Goal: Task Accomplishment & Management: Manage account settings

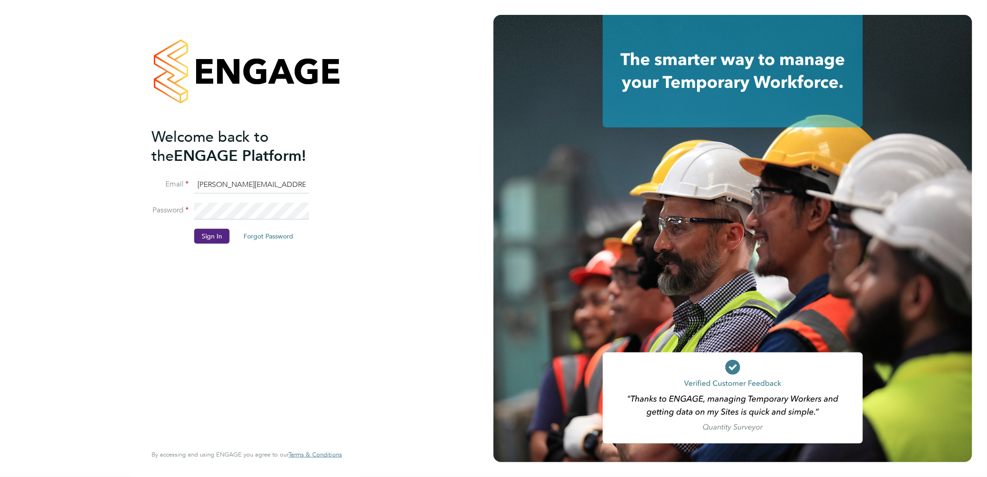
drag, startPoint x: 211, startPoint y: 188, endPoint x: 221, endPoint y: 183, distance: 11.4
click at [211, 188] on input "sasha.baird@pretiumresourcing.co.uk" at bounding box center [251, 185] width 115 height 17
drag, startPoint x: 233, startPoint y: 183, endPoint x: 154, endPoint y: 196, distance: 80.2
click at [154, 196] on li "Email sasha.baird@pretiumresourcing.co.uk" at bounding box center [242, 190] width 181 height 26
type input "bgis@pretiumresourcing.co.uk"
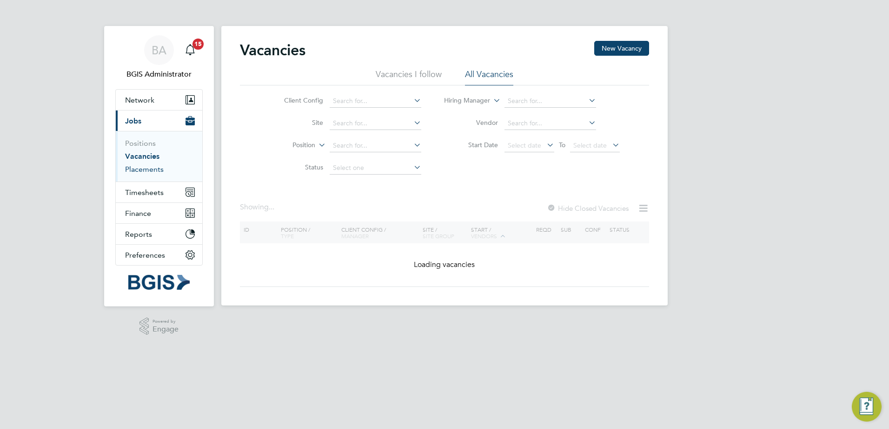
click at [127, 170] on link "Placements" at bounding box center [144, 169] width 39 height 9
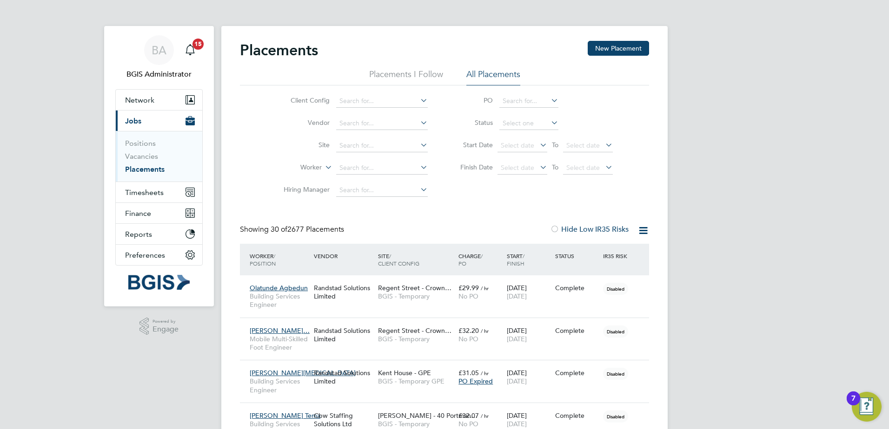
drag, startPoint x: 509, startPoint y: 121, endPoint x: 510, endPoint y: 129, distance: 8.0
click at [509, 122] on input at bounding box center [528, 123] width 59 height 13
click at [511, 131] on li "Active" at bounding box center [529, 136] width 60 height 12
type input "Active"
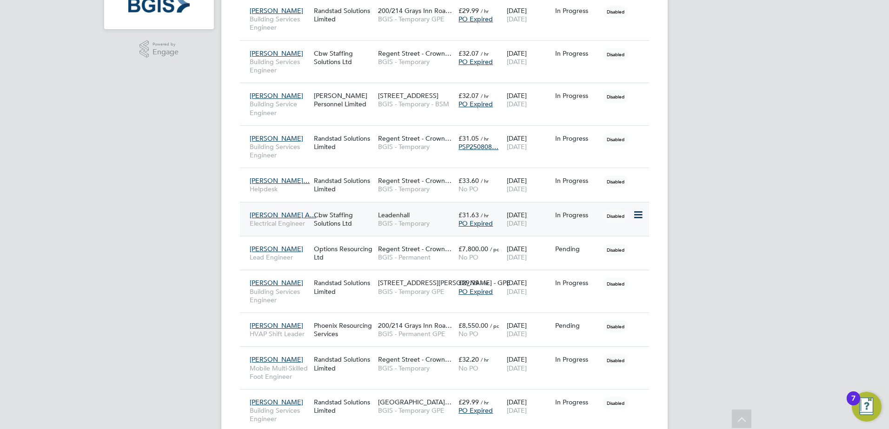
click at [341, 225] on div "Cbw Staffing Solutions Ltd" at bounding box center [343, 219] width 64 height 26
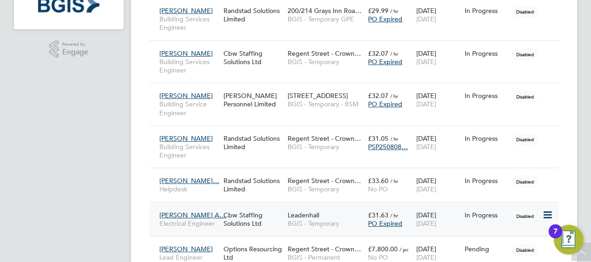
click at [314, 219] on span "BGIS - Temporary" at bounding box center [326, 223] width 76 height 8
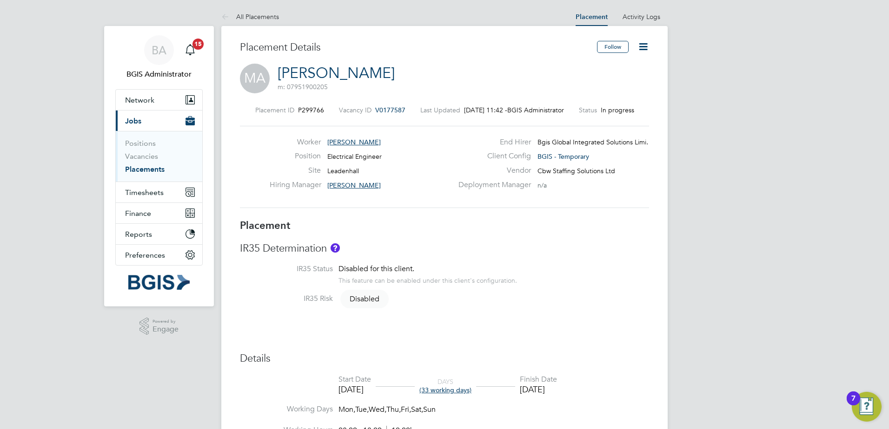
drag, startPoint x: 382, startPoint y: 110, endPoint x: 561, endPoint y: 100, distance: 178.2
click at [381, 110] on span "V0177587" at bounding box center [390, 110] width 30 height 8
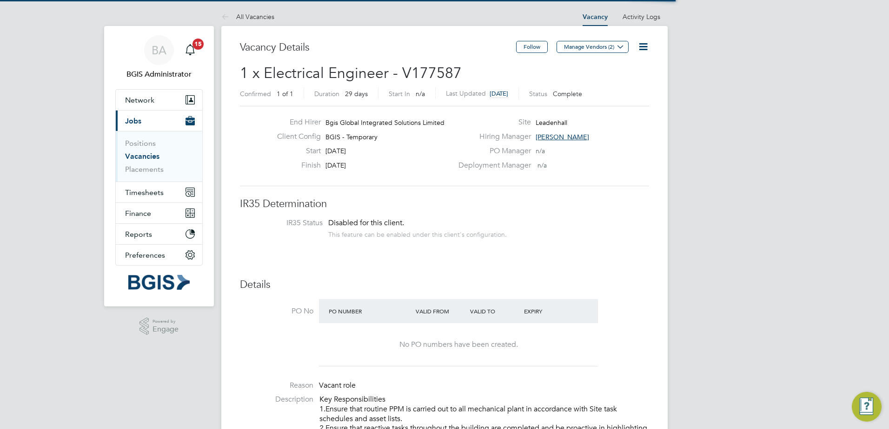
scroll to position [5, 5]
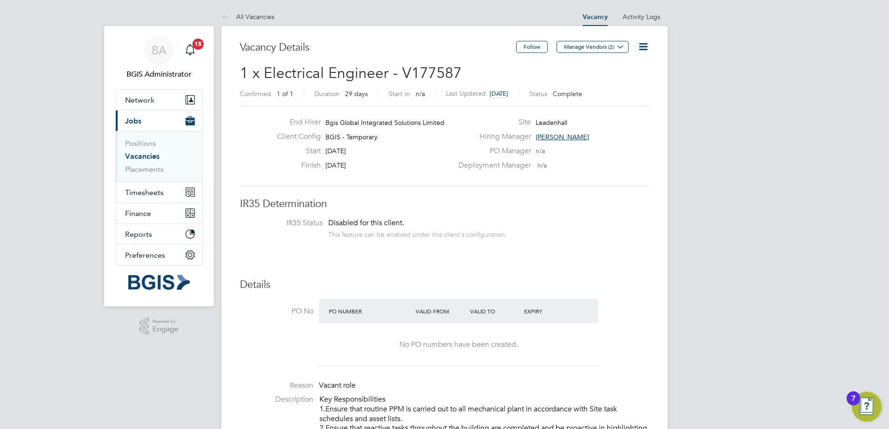
click at [425, 71] on span "1 x Electrical Engineer - V177587" at bounding box center [351, 73] width 222 height 18
copy span "V177587"
click at [137, 153] on link "Vacancies" at bounding box center [142, 156] width 34 height 9
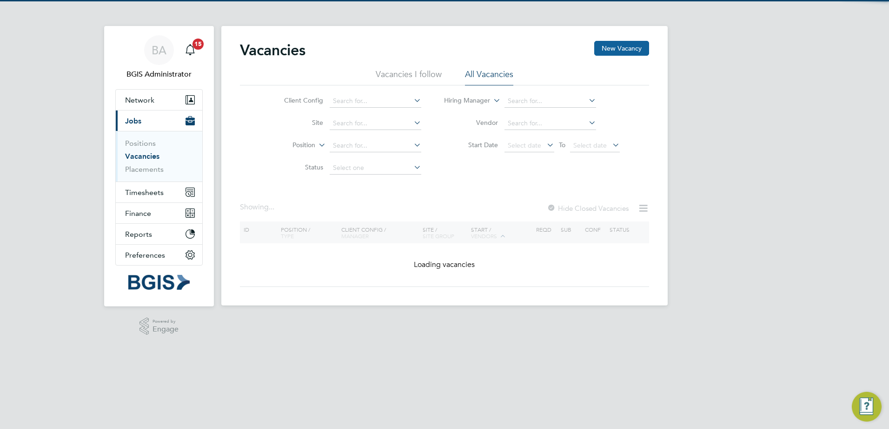
click at [633, 52] on button "New Vacancy" at bounding box center [621, 48] width 55 height 15
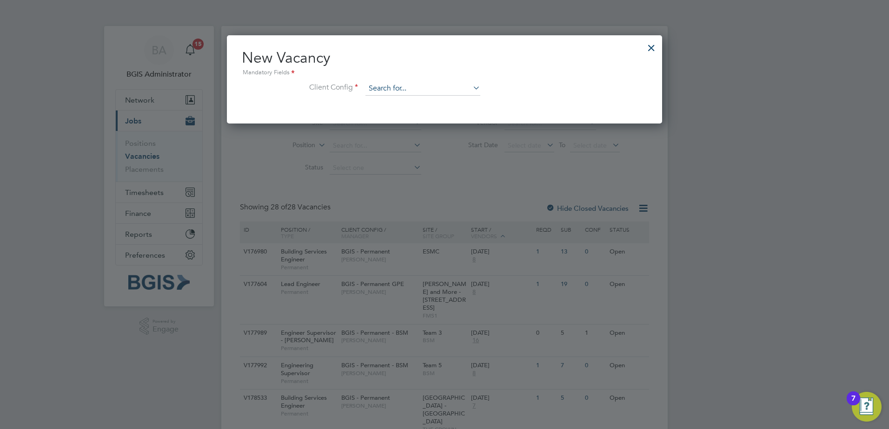
click at [424, 86] on input at bounding box center [422, 89] width 115 height 14
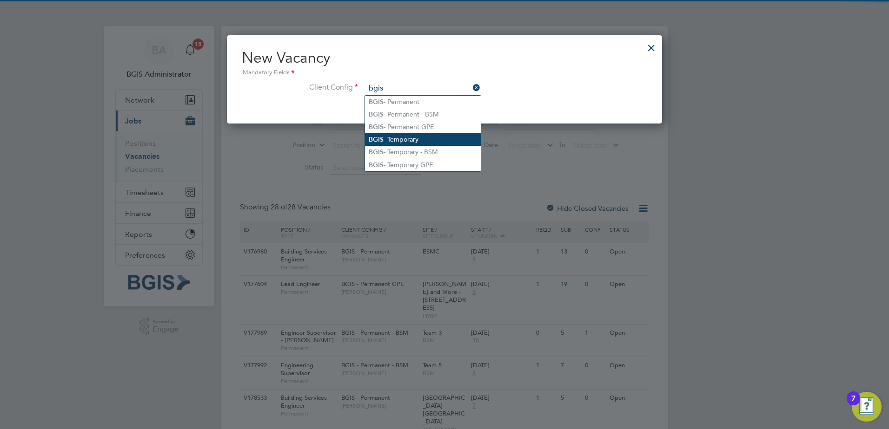
click at [406, 137] on li "BGIS - Temporary" at bounding box center [423, 139] width 116 height 13
type input "BGIS - Temporary"
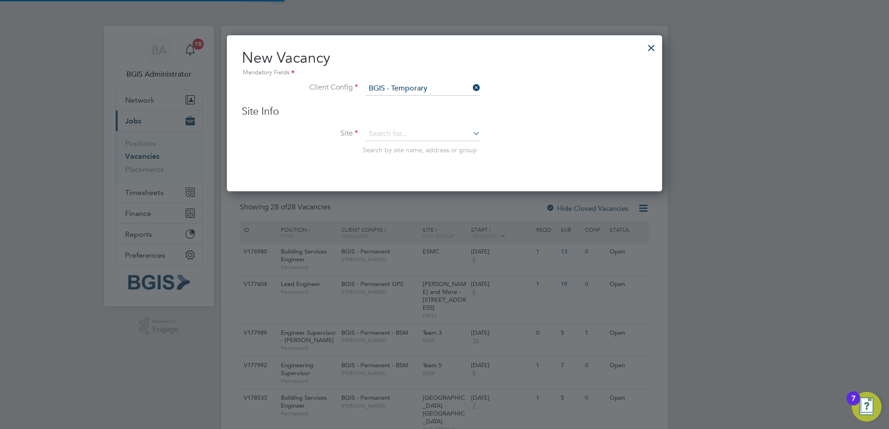
click at [419, 120] on div "Site Info Site Search by site name, address or group" at bounding box center [444, 139] width 405 height 68
click at [422, 130] on input at bounding box center [422, 134] width 115 height 14
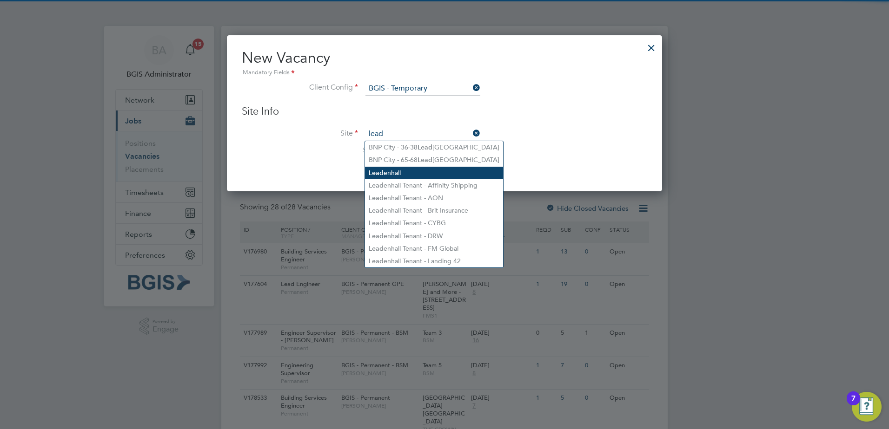
click at [407, 173] on li "Lead enhall" at bounding box center [434, 173] width 138 height 13
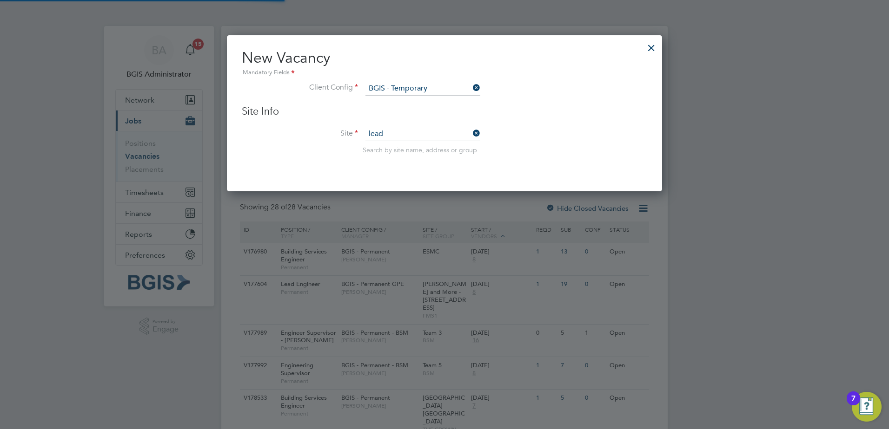
type input "Leadenhall"
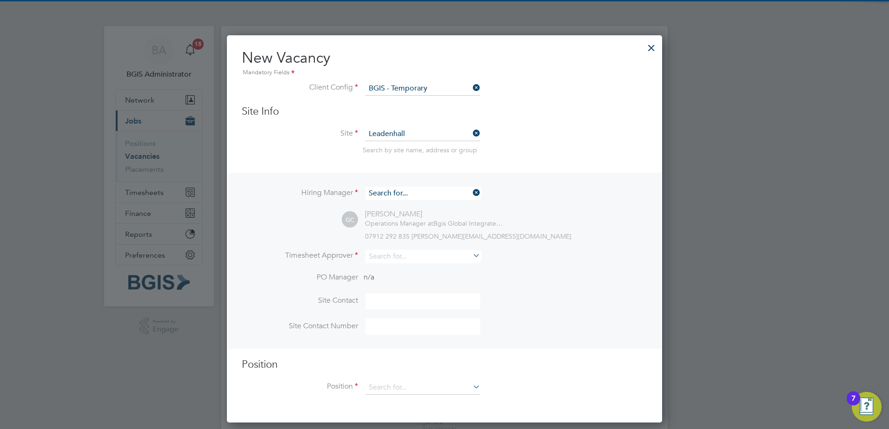
click at [393, 197] on input at bounding box center [422, 193] width 115 height 13
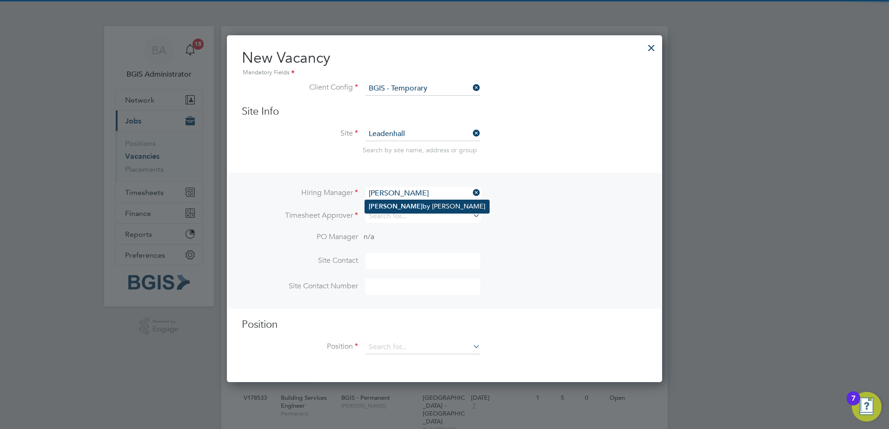
click at [394, 206] on li "Bob by Prior" at bounding box center [427, 206] width 124 height 13
type input "[PERSON_NAME]"
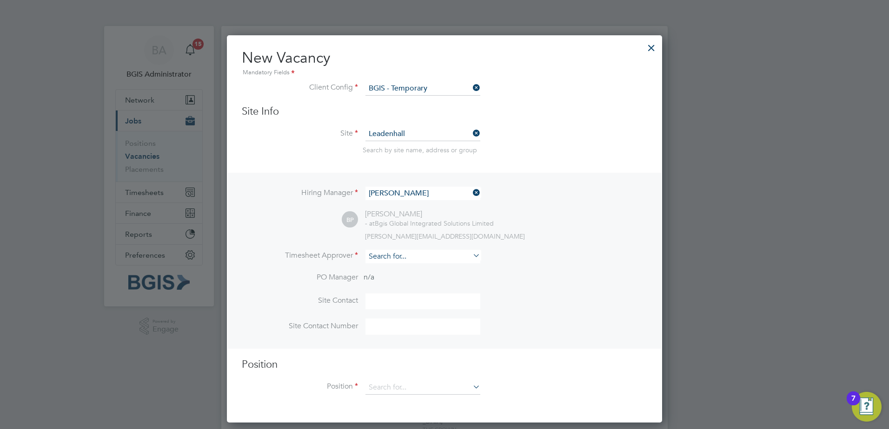
click at [385, 256] on input at bounding box center [422, 256] width 115 height 13
click at [387, 266] on li "Bob by Prior" at bounding box center [427, 270] width 124 height 13
type input "[PERSON_NAME]"
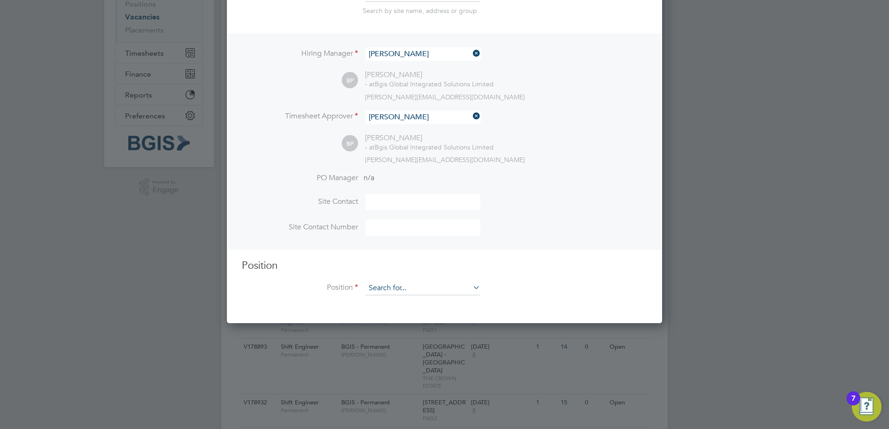
click at [394, 286] on input at bounding box center [422, 289] width 115 height 14
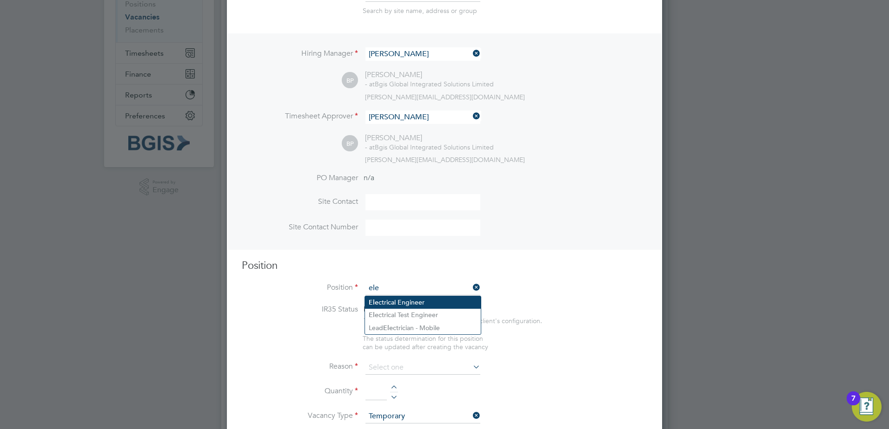
click at [389, 298] on li "Ele ctrical Engineer" at bounding box center [423, 303] width 116 height 13
type input "Electrical Engineer"
type textarea "o ensure all environmental conditions are maintained at all times with regard t…"
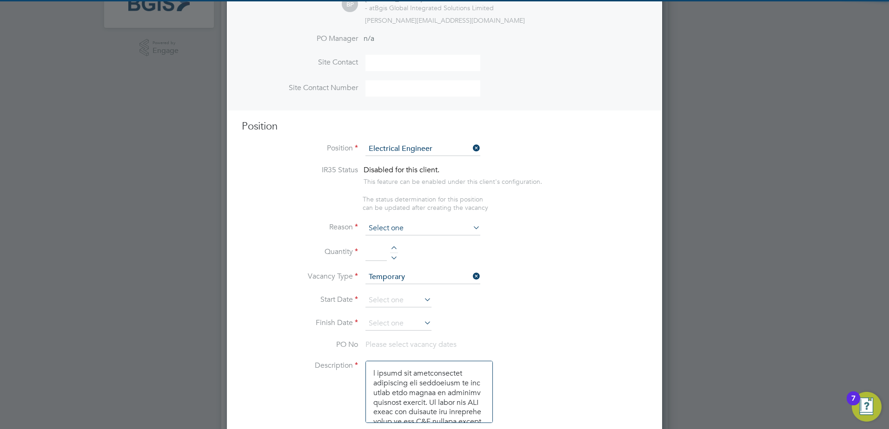
click at [411, 232] on input at bounding box center [422, 229] width 115 height 14
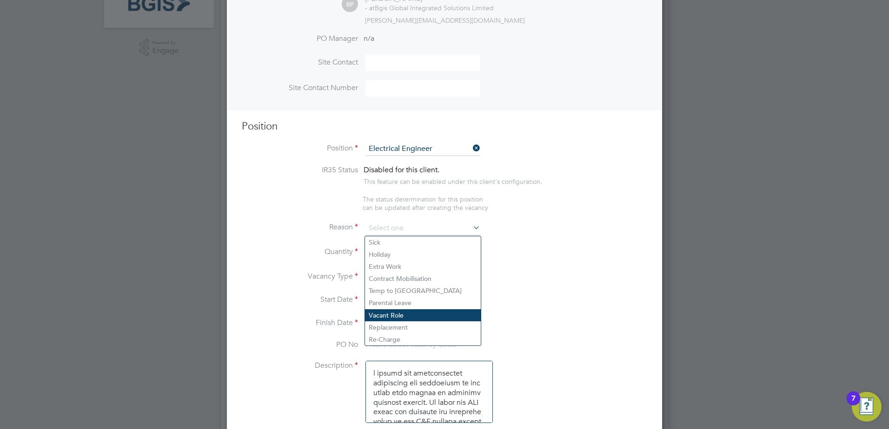
click at [393, 321] on li "Vacant Role" at bounding box center [423, 316] width 116 height 12
type input "Vacant Role"
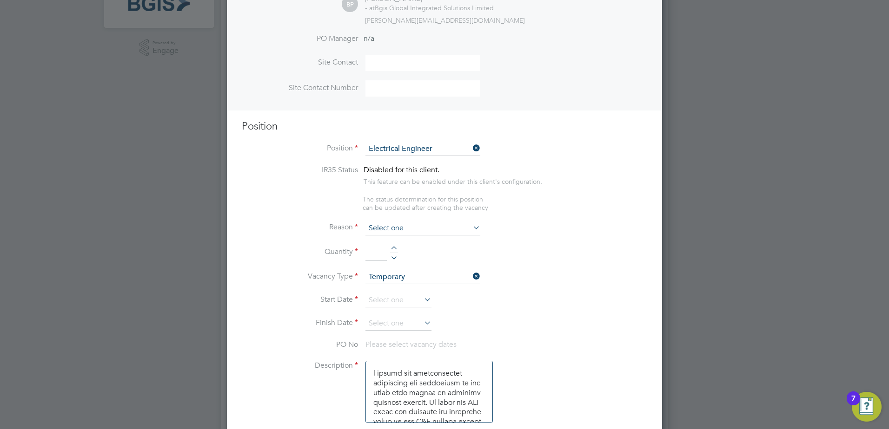
click at [415, 223] on input at bounding box center [422, 229] width 115 height 14
click at [399, 225] on input at bounding box center [422, 229] width 115 height 14
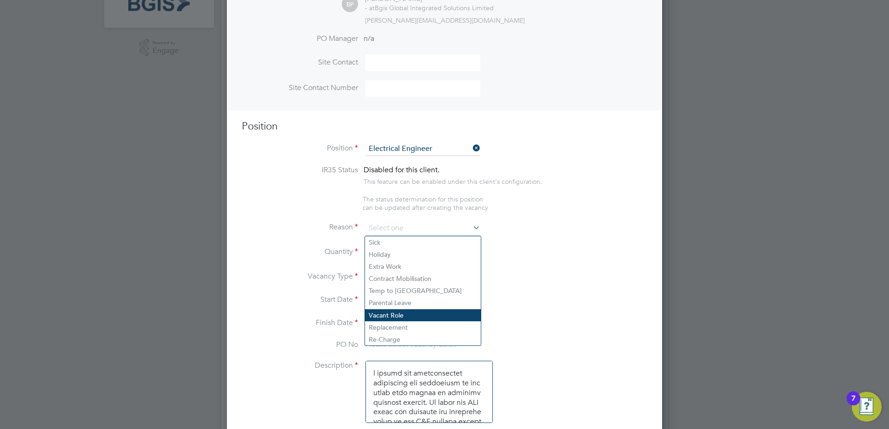
click at [377, 310] on li "Vacant Role" at bounding box center [423, 316] width 116 height 12
type input "Vacant Role"
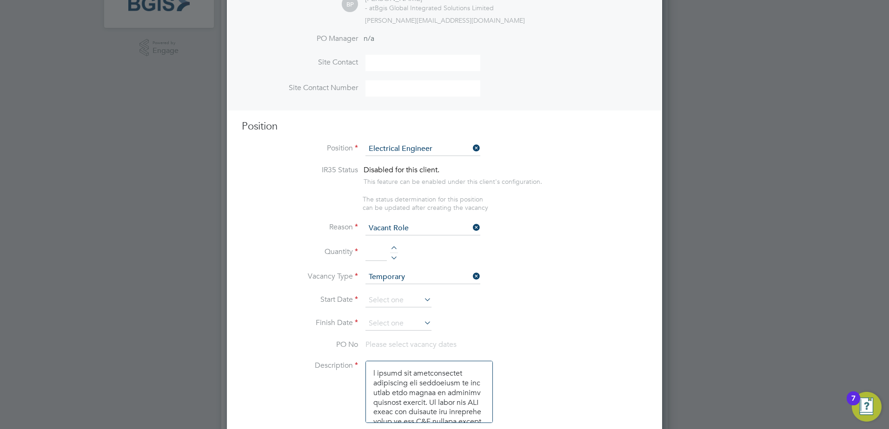
click at [372, 250] on input at bounding box center [375, 253] width 21 height 17
type input "1"
click at [400, 296] on input at bounding box center [398, 301] width 66 height 14
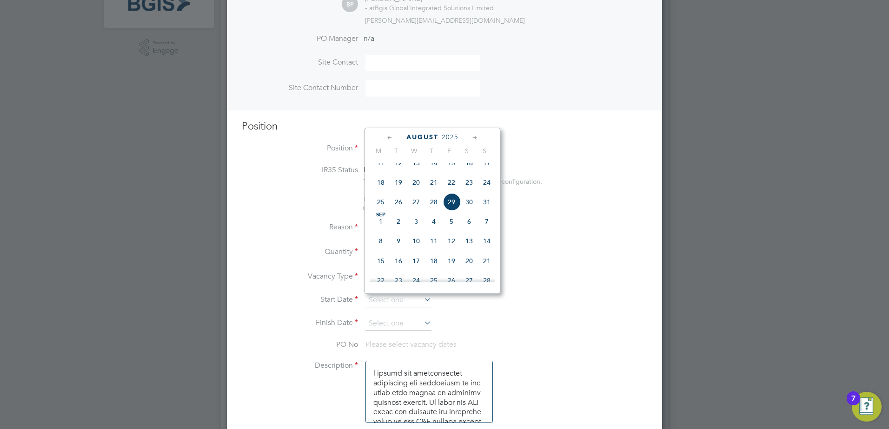
click at [382, 218] on span "Sep" at bounding box center [381, 215] width 18 height 5
type input "01 Sep 2025"
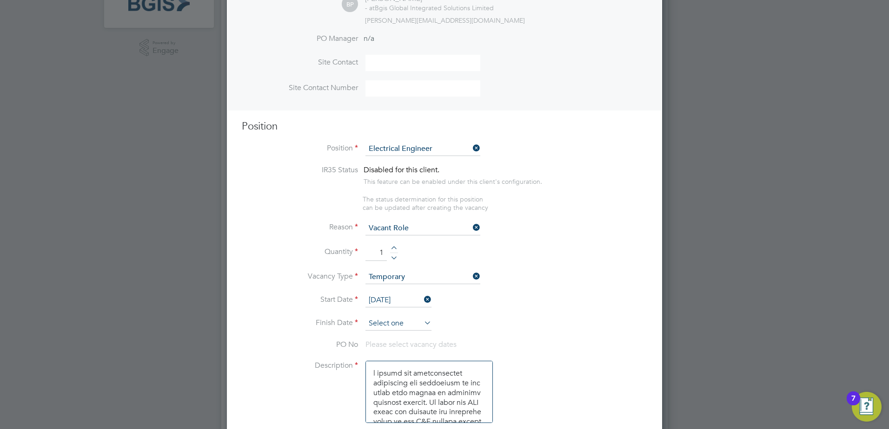
click at [387, 323] on input at bounding box center [398, 324] width 66 height 14
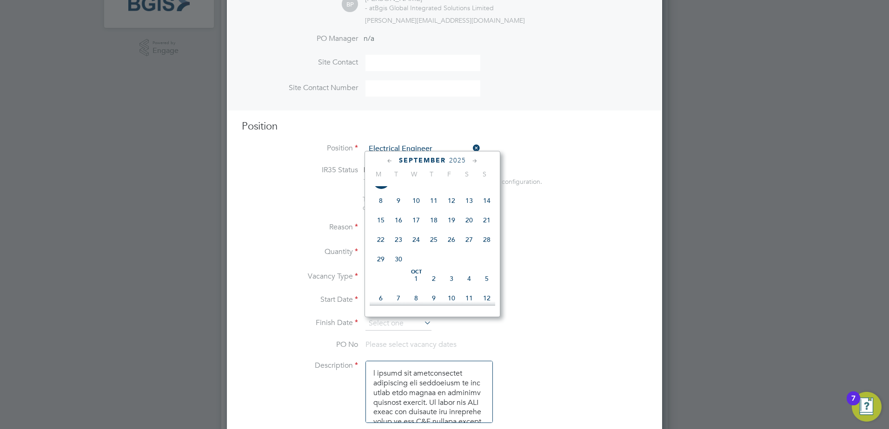
click at [453, 249] on span "26" at bounding box center [451, 240] width 18 height 18
type input "26 Sep 2025"
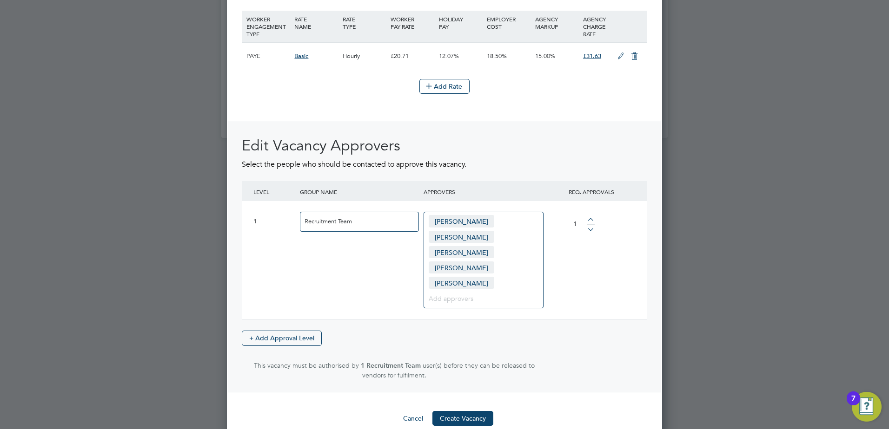
click at [621, 53] on icon at bounding box center [621, 56] width 12 height 7
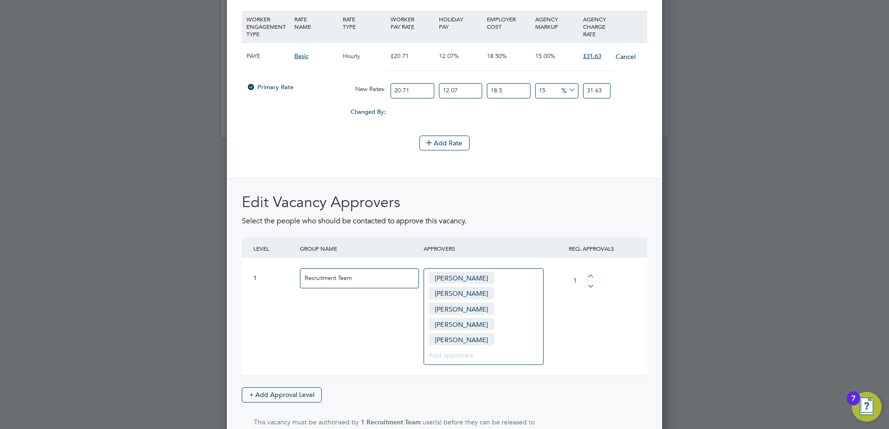
drag, startPoint x: 409, startPoint y: 92, endPoint x: 308, endPoint y: 86, distance: 101.4
click at [308, 86] on div "Primary Rate New Rates: 20.71 12.07 n/a 18.5 n/a 15 0 % 31.63" at bounding box center [444, 91] width 405 height 25
type input "2"
type input "3.05446785"
type input "21"
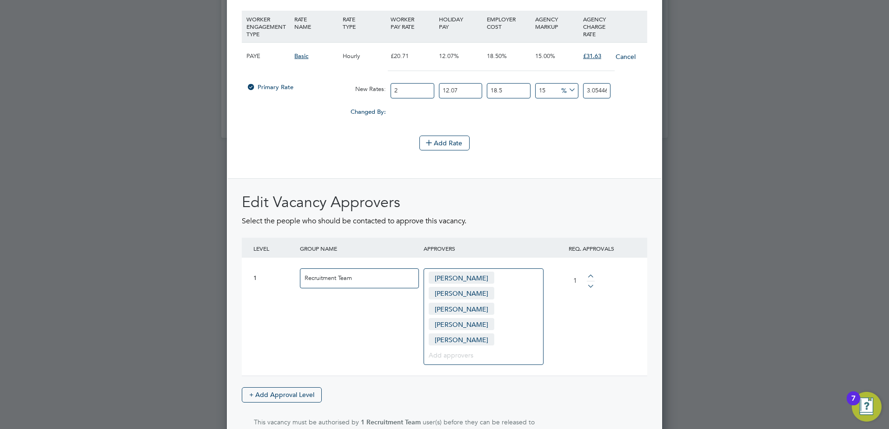
type input "32.071912425"
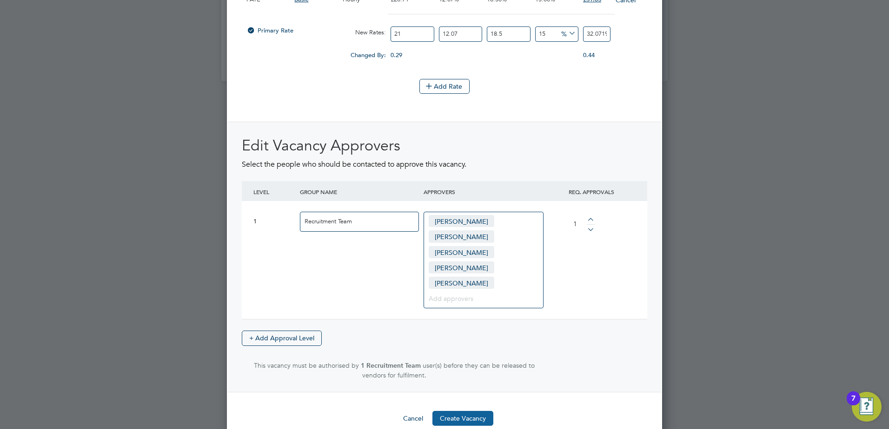
type input "21"
click at [453, 411] on button "Create Vacancy" at bounding box center [462, 418] width 61 height 15
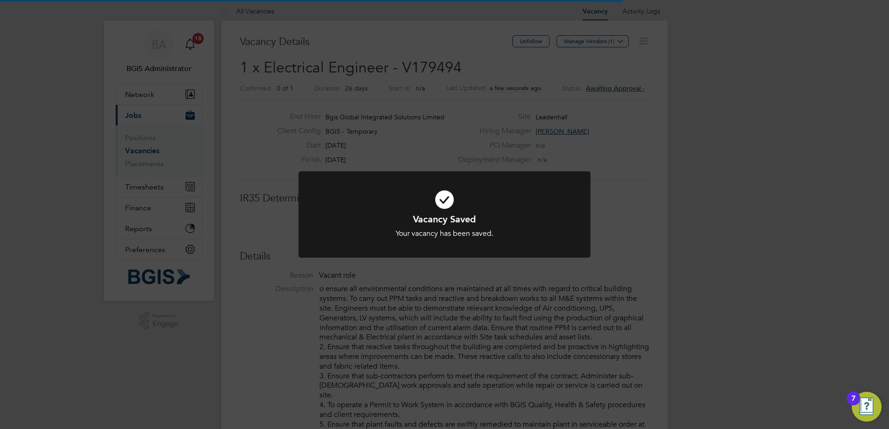
click at [669, 122] on div "Vacancy Saved Your vacancy has been saved. Cancel Okay" at bounding box center [444, 214] width 889 height 429
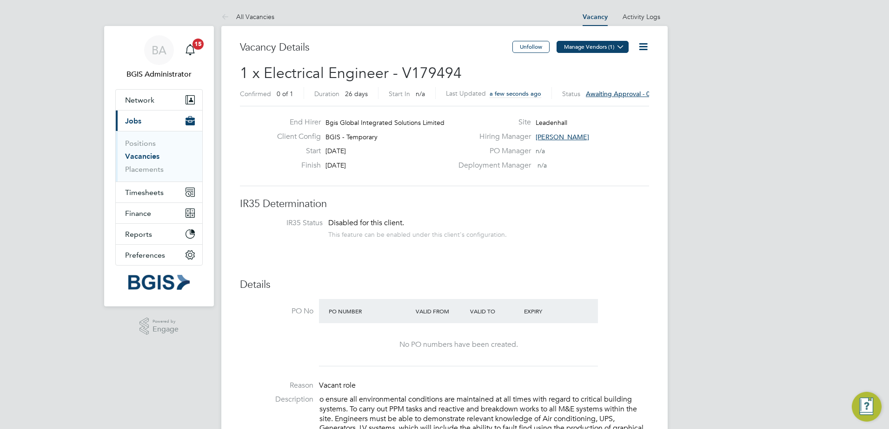
click at [595, 49] on button "Manage Vendors (1)" at bounding box center [592, 47] width 72 height 12
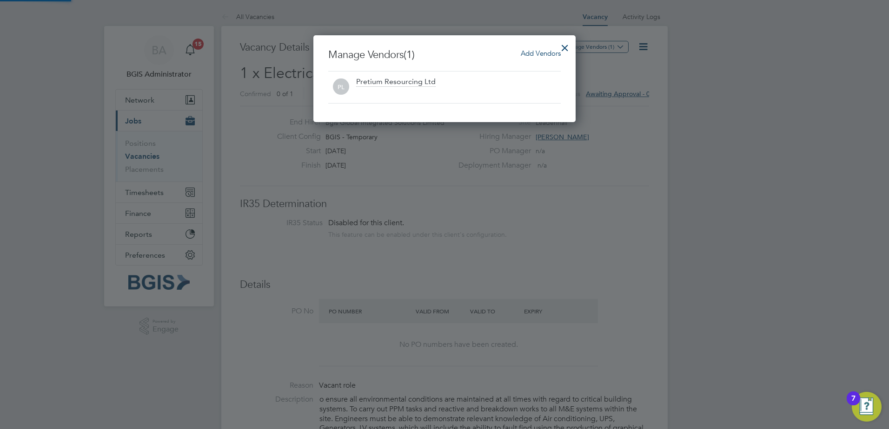
click at [521, 55] on span "Add Vendors" at bounding box center [541, 53] width 40 height 9
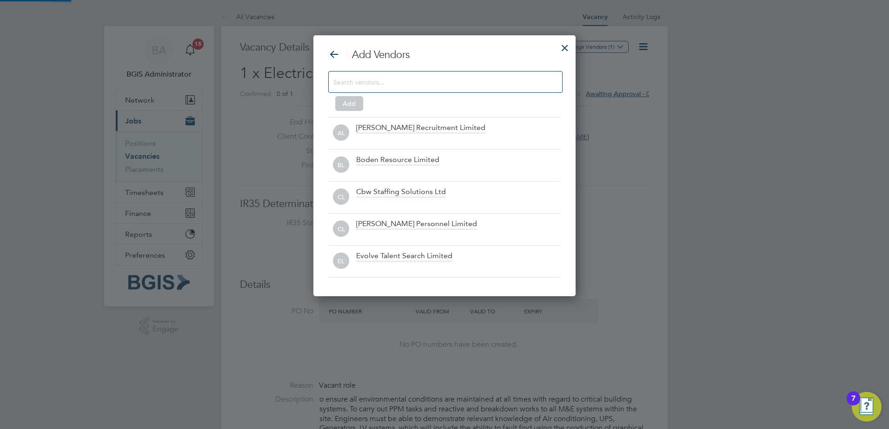
click at [442, 73] on div at bounding box center [445, 82] width 234 height 22
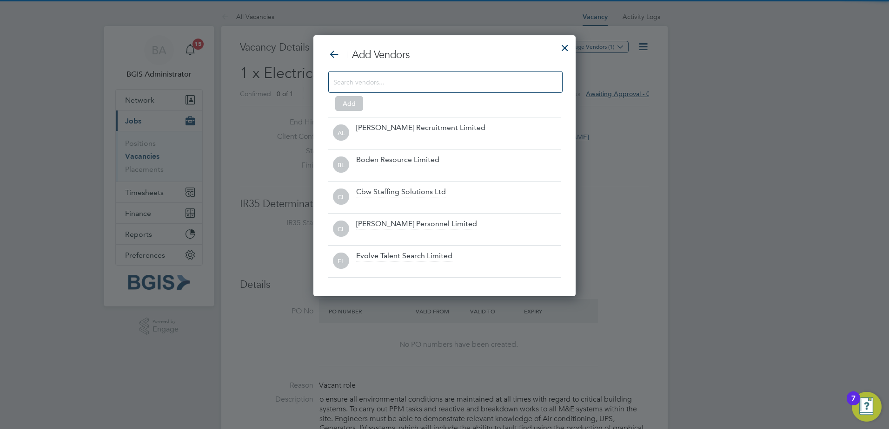
click at [415, 90] on div at bounding box center [445, 82] width 234 height 22
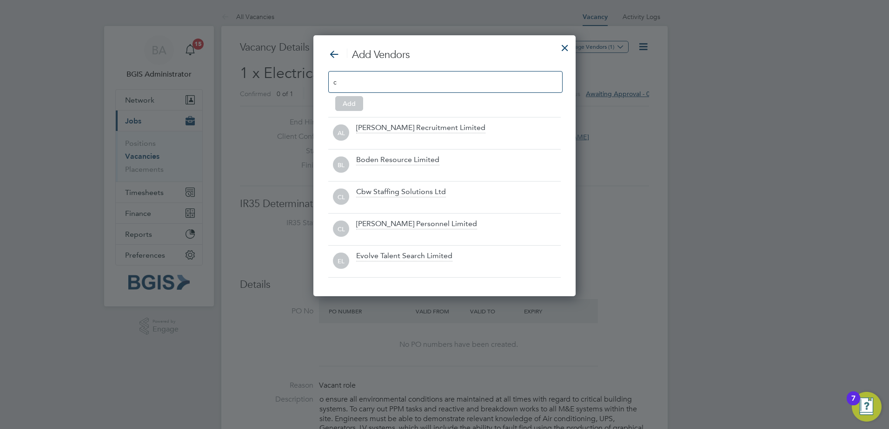
click at [401, 85] on div "c" at bounding box center [445, 82] width 234 height 22
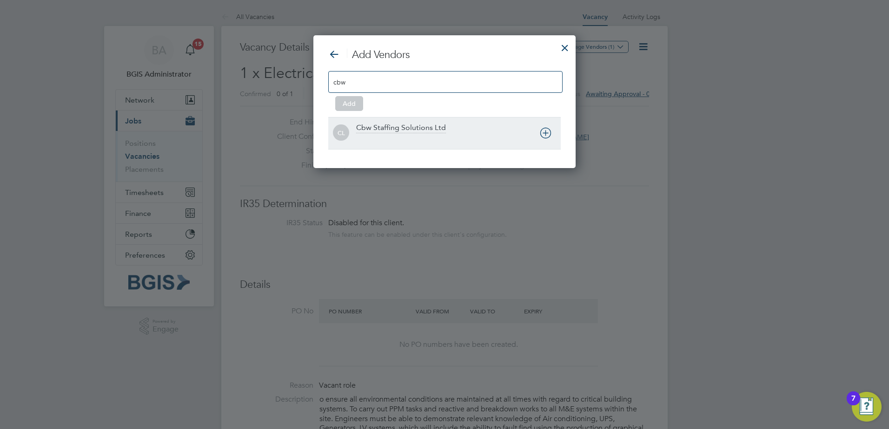
type input "cbw"
click at [397, 142] on div at bounding box center [458, 139] width 204 height 9
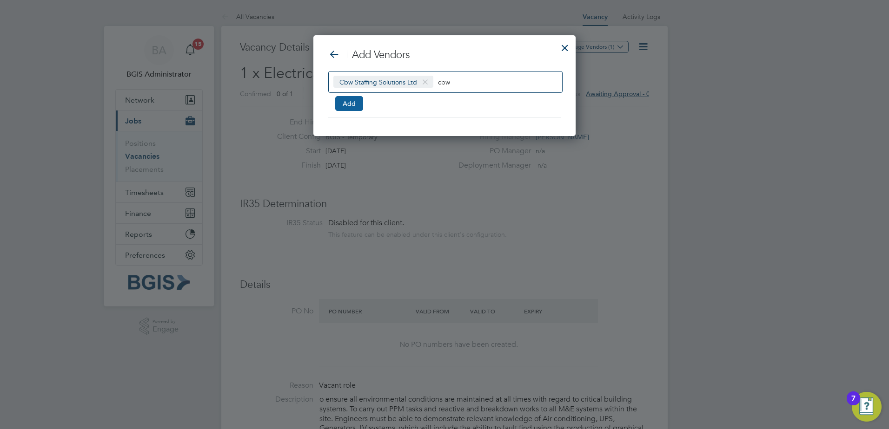
click at [350, 106] on button "Add" at bounding box center [349, 103] width 28 height 15
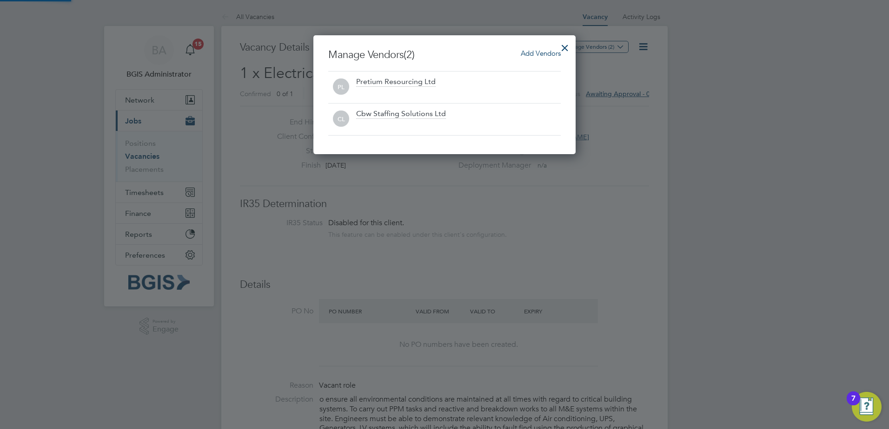
drag, startPoint x: 565, startPoint y: 49, endPoint x: 580, endPoint y: 51, distance: 15.4
click at [566, 49] on div at bounding box center [564, 45] width 17 height 17
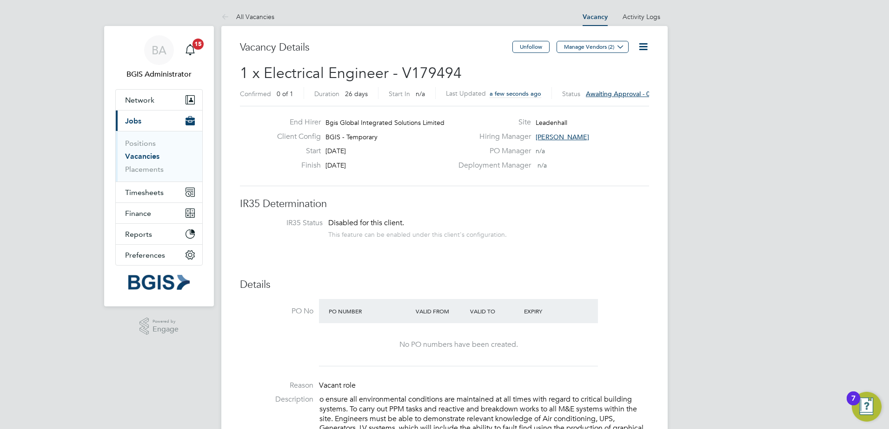
click at [639, 52] on icon at bounding box center [643, 47] width 12 height 12
click at [609, 98] on li "Approve All Levels" at bounding box center [613, 99] width 67 height 13
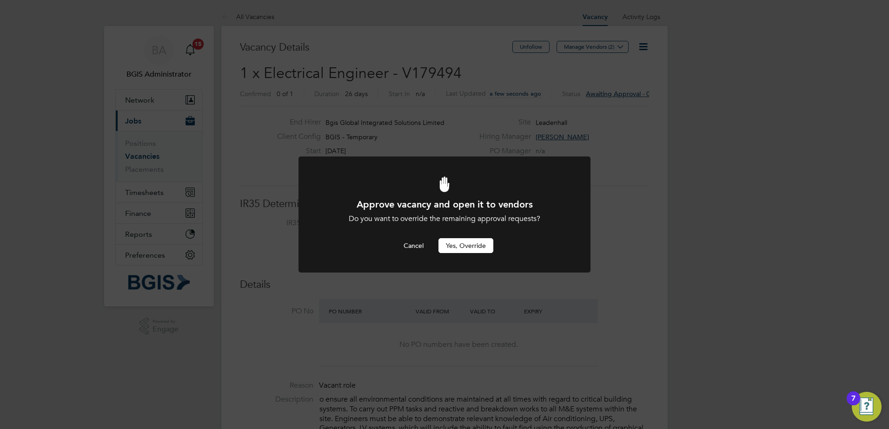
click at [454, 239] on button "Yes, Override" at bounding box center [465, 245] width 55 height 15
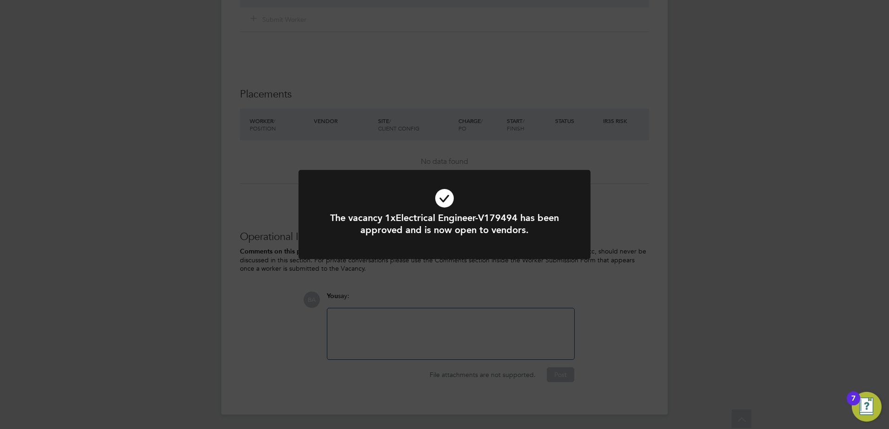
drag, startPoint x: 565, startPoint y: 287, endPoint x: 486, endPoint y: 303, distance: 80.1
click at [516, 293] on div "The vacancy 1xElectrical Engineer-V179494 has been approved and is now open to …" at bounding box center [444, 214] width 889 height 429
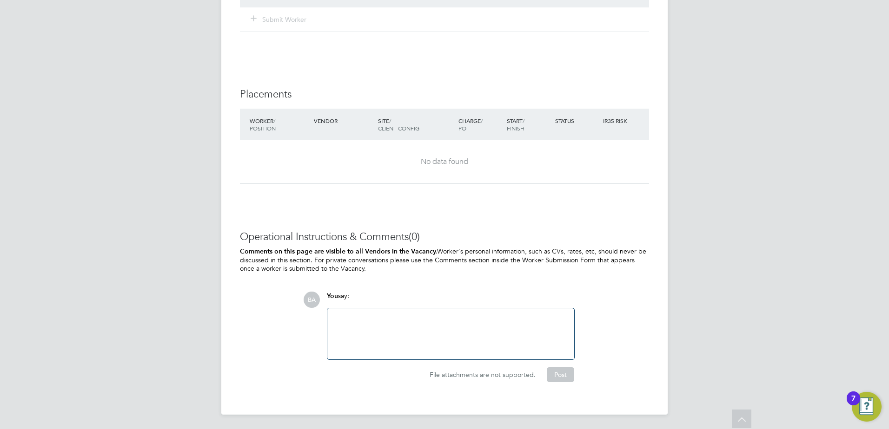
click at [402, 331] on div at bounding box center [451, 334] width 236 height 40
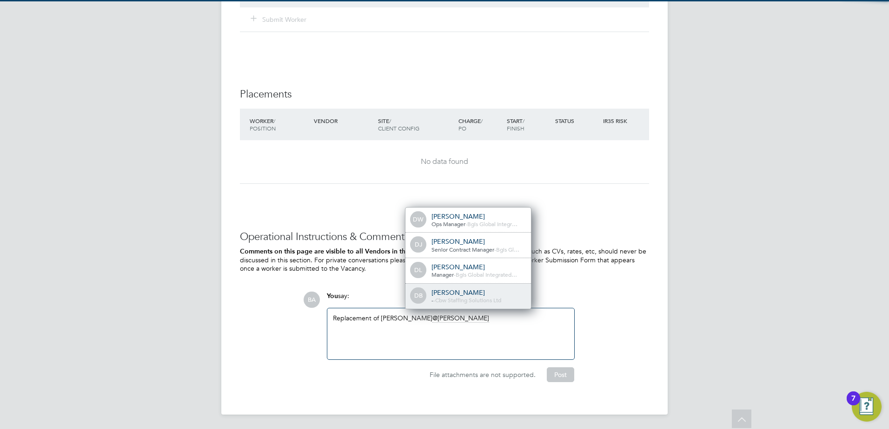
click at [448, 289] on div "Daniel Barber" at bounding box center [477, 293] width 93 height 8
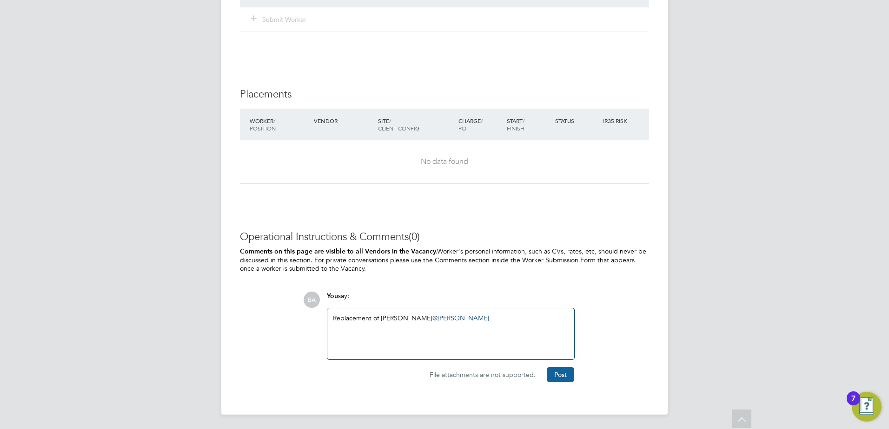
click at [564, 379] on button "Post" at bounding box center [560, 375] width 27 height 15
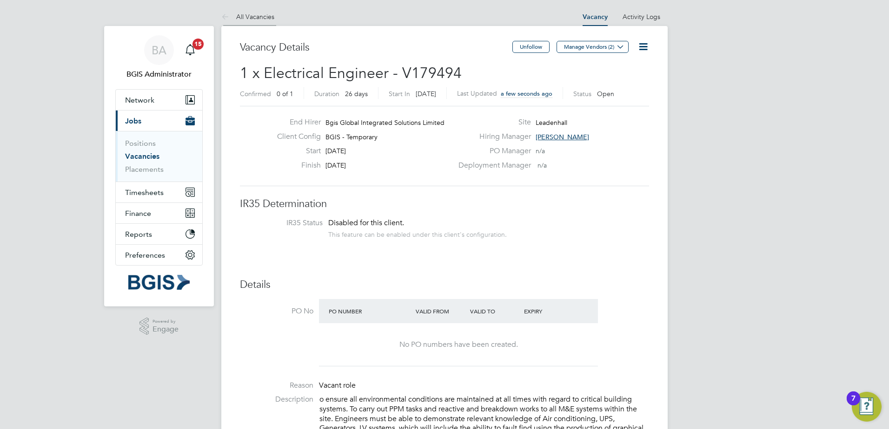
click at [259, 12] on li "All Vacancies" at bounding box center [247, 16] width 53 height 19
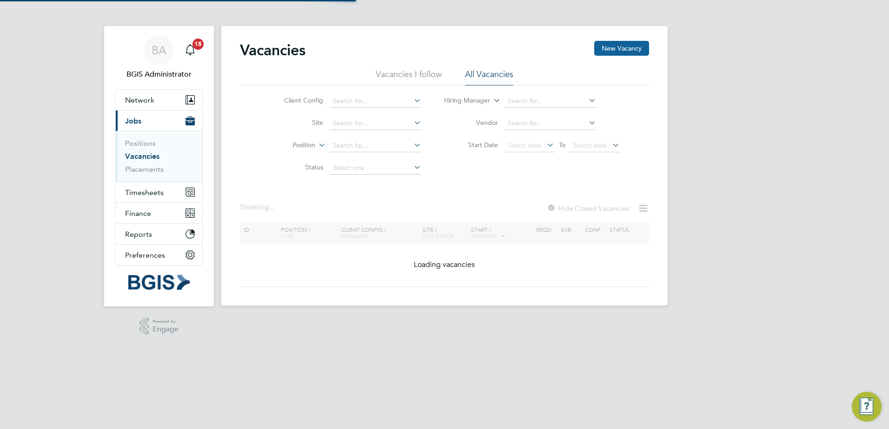
click at [626, 52] on button "New Vacancy" at bounding box center [621, 48] width 55 height 15
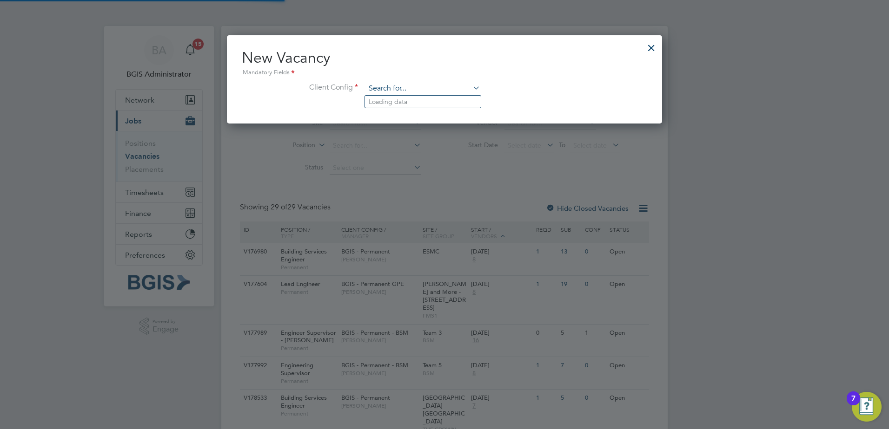
click at [396, 87] on input at bounding box center [422, 89] width 115 height 14
click at [382, 87] on input "bggis" at bounding box center [422, 89] width 115 height 14
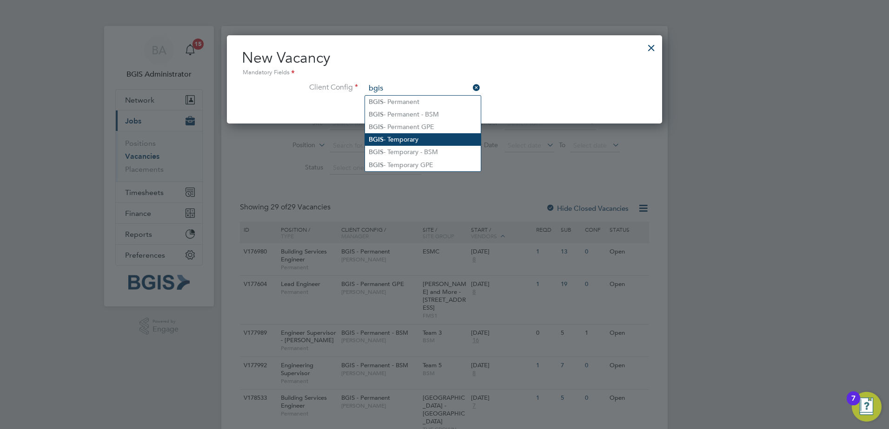
click at [412, 139] on li "BGIS - Temporary" at bounding box center [423, 139] width 116 height 13
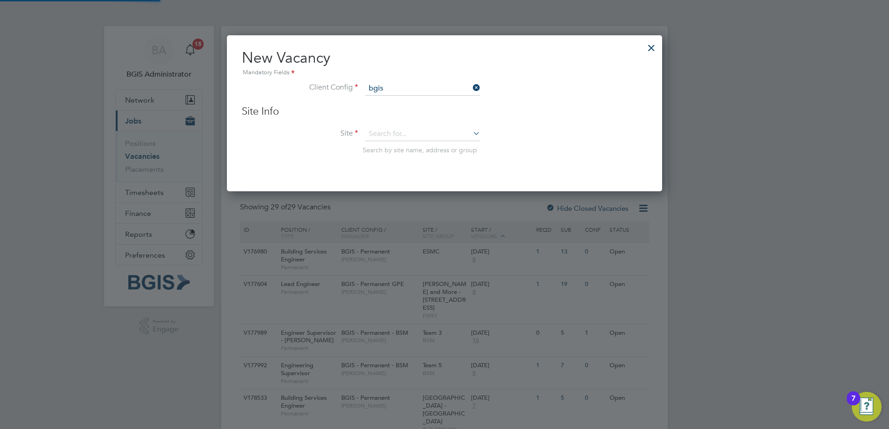
type input "BGIS - Temporary"
click at [391, 132] on input at bounding box center [422, 134] width 115 height 14
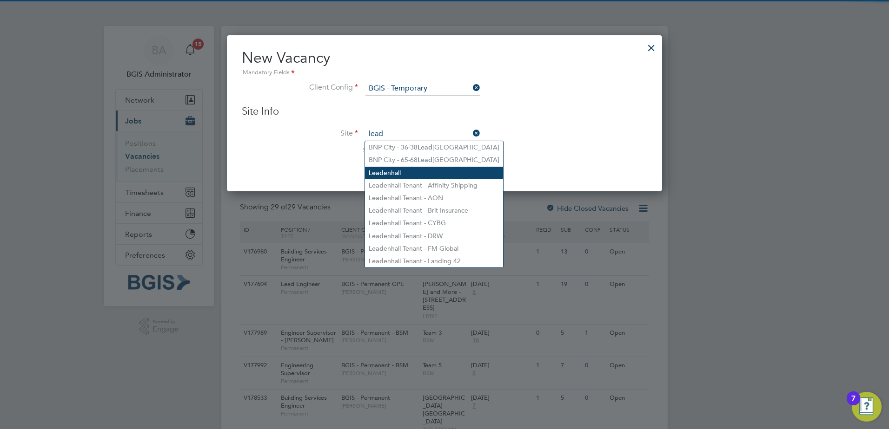
click at [404, 173] on li "Lead enhall" at bounding box center [434, 173] width 138 height 13
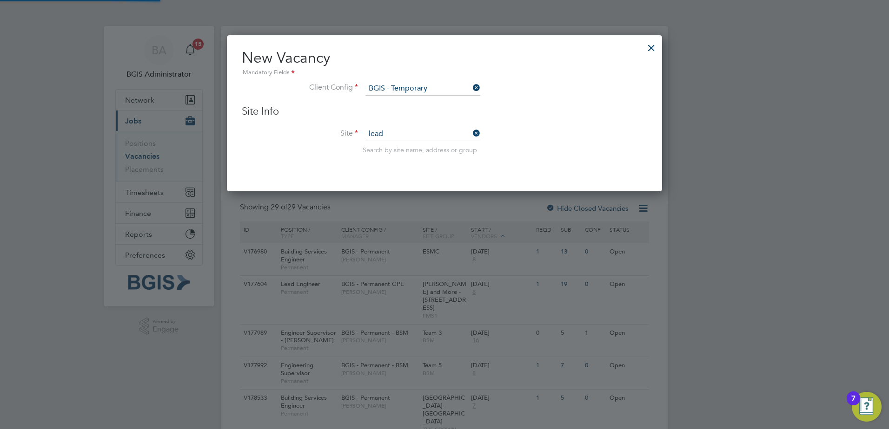
type input "Leadenhall"
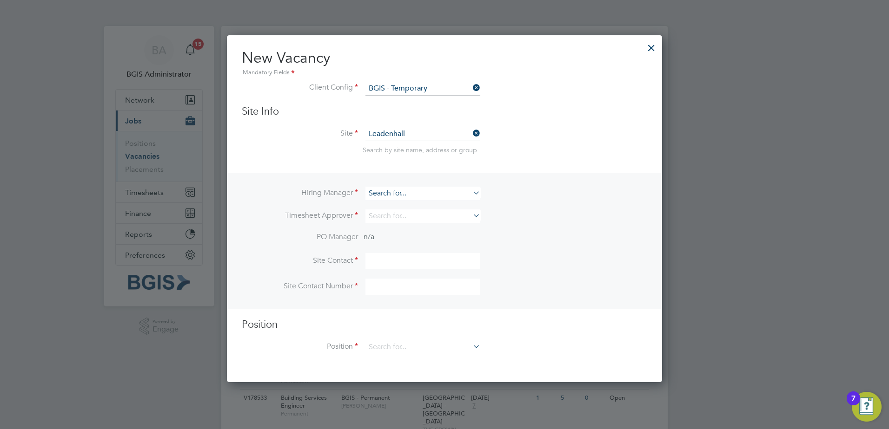
click at [399, 195] on input at bounding box center [422, 193] width 115 height 13
click at [408, 207] on li "Paige Davidson" at bounding box center [423, 206] width 116 height 13
type input "Paige Davidson"
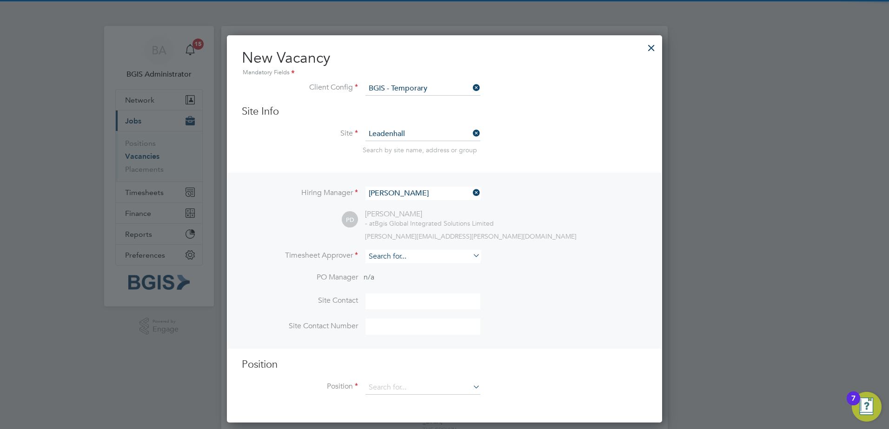
scroll to position [389, 435]
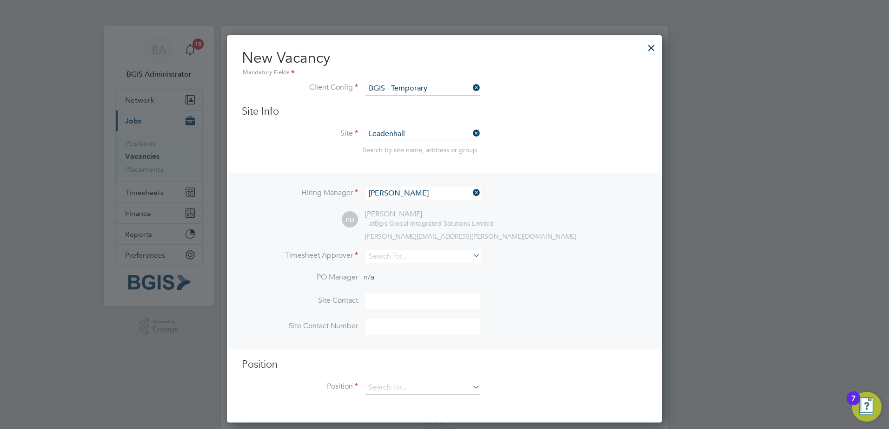
click at [396, 264] on li "Timesheet Approver" at bounding box center [444, 261] width 405 height 23
click at [409, 198] on input at bounding box center [422, 193] width 115 height 13
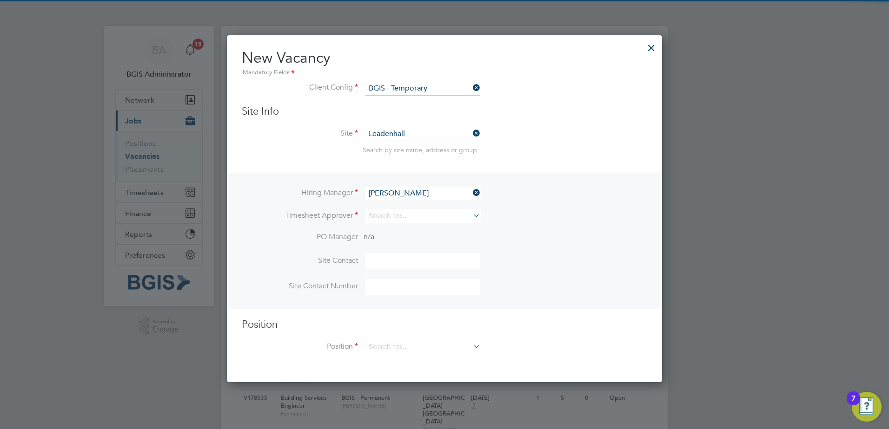
click at [406, 206] on li "Dan Wind" at bounding box center [426, 206] width 123 height 13
type input "Dan Wind"
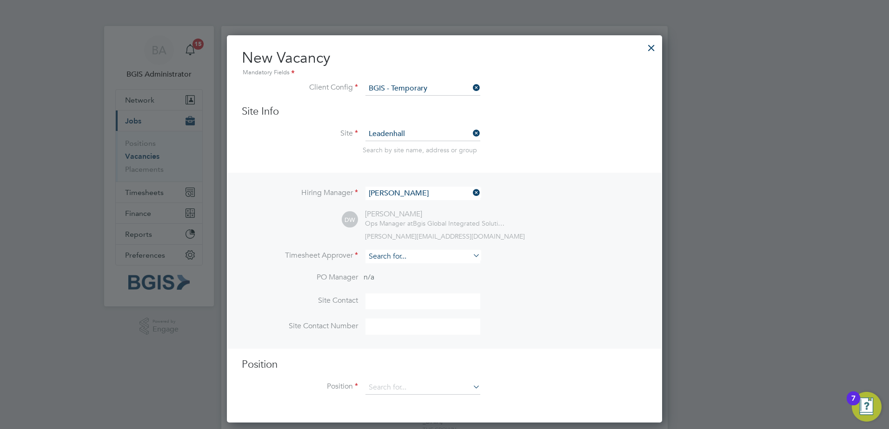
click at [395, 257] on input at bounding box center [422, 256] width 115 height 13
click at [400, 274] on li "Paige Davidson" at bounding box center [423, 270] width 116 height 13
type input "Paige Davidson"
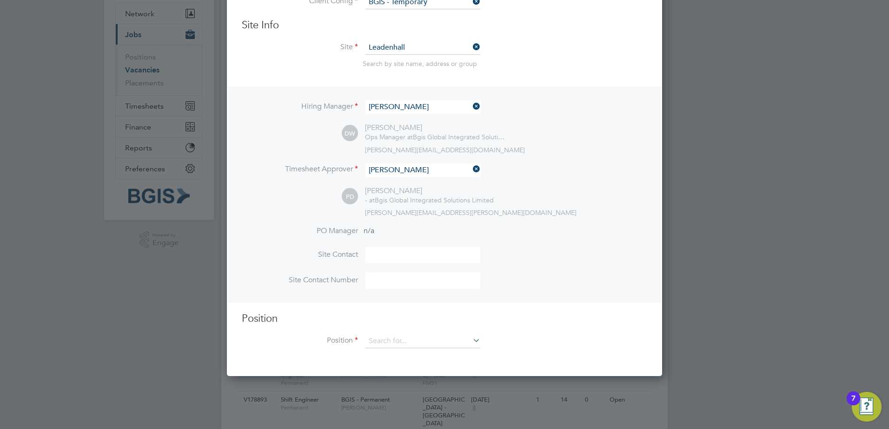
scroll to position [186, 0]
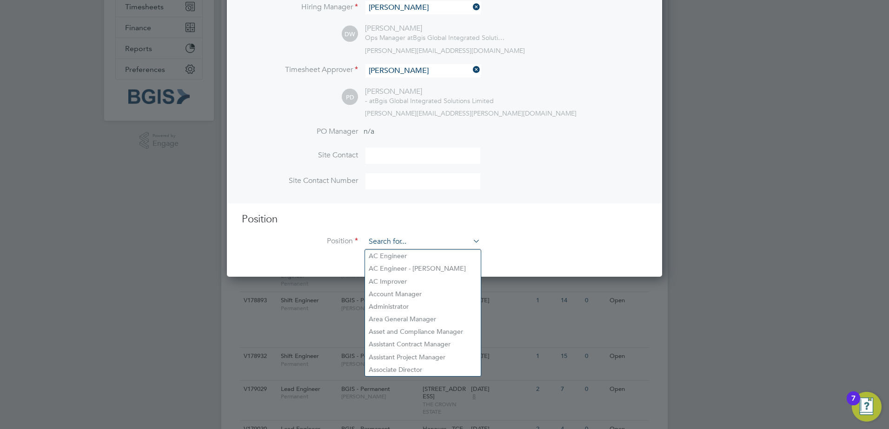
click at [393, 248] on input at bounding box center [422, 242] width 115 height 14
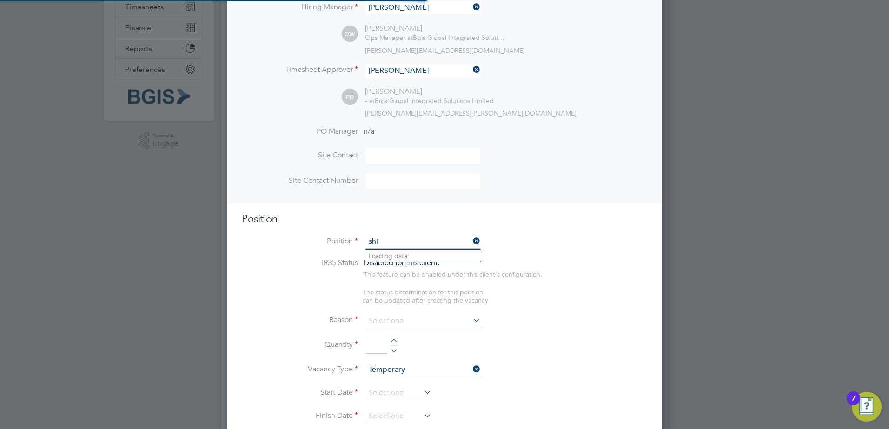
scroll to position [1440, 435]
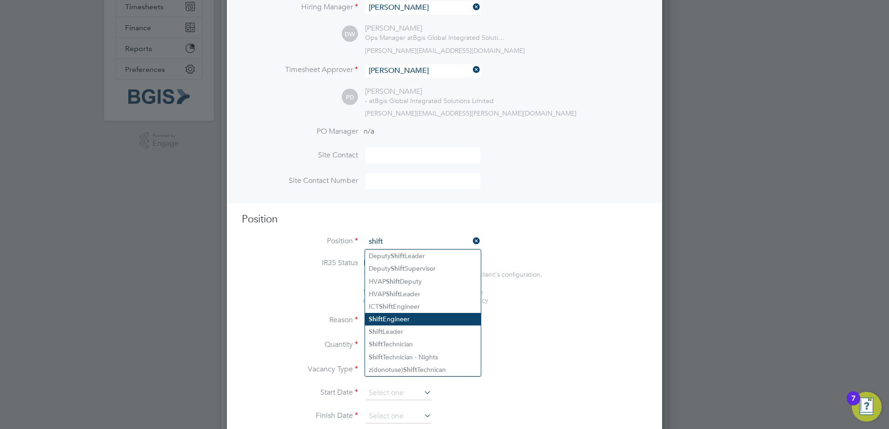
click at [395, 319] on li "Shift Engineer" at bounding box center [423, 319] width 116 height 13
type input "Shift Engineer"
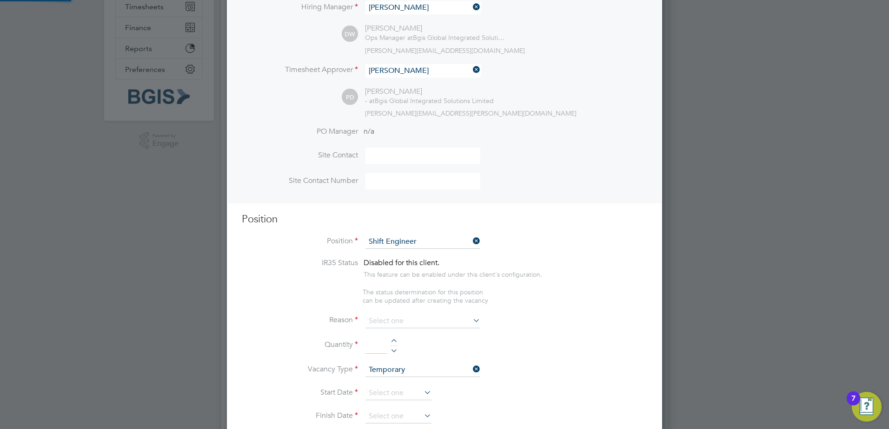
type textarea "To ensure all environmental conditions are maintained at all times with regard …"
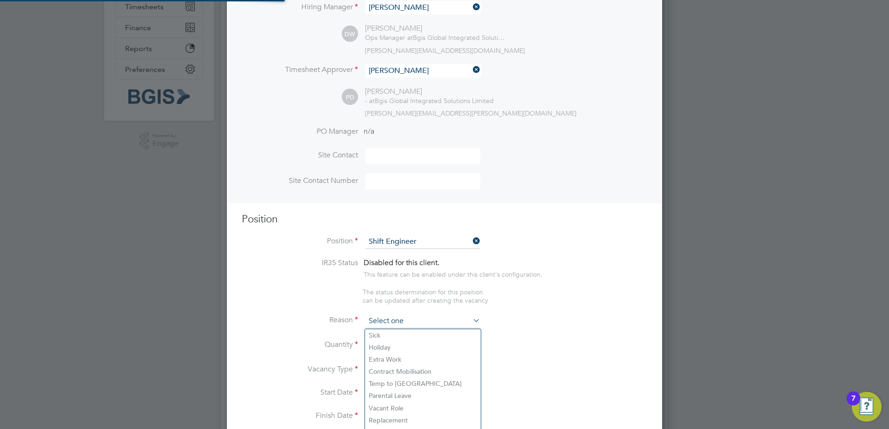
click at [390, 323] on input at bounding box center [422, 322] width 115 height 14
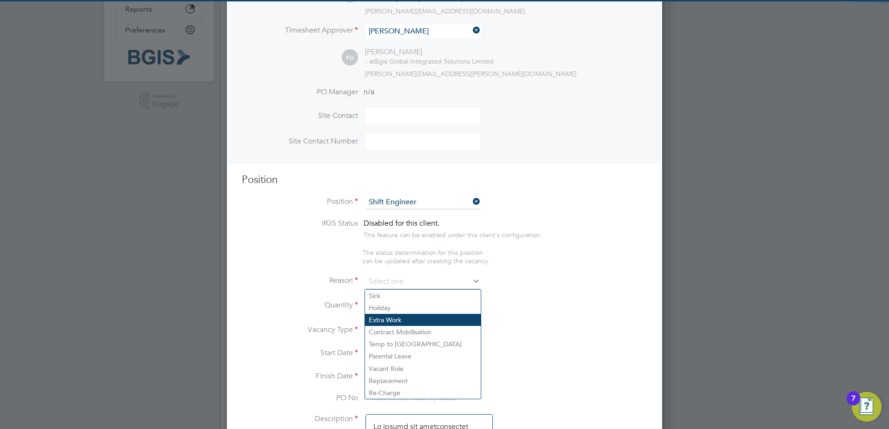
scroll to position [279, 0]
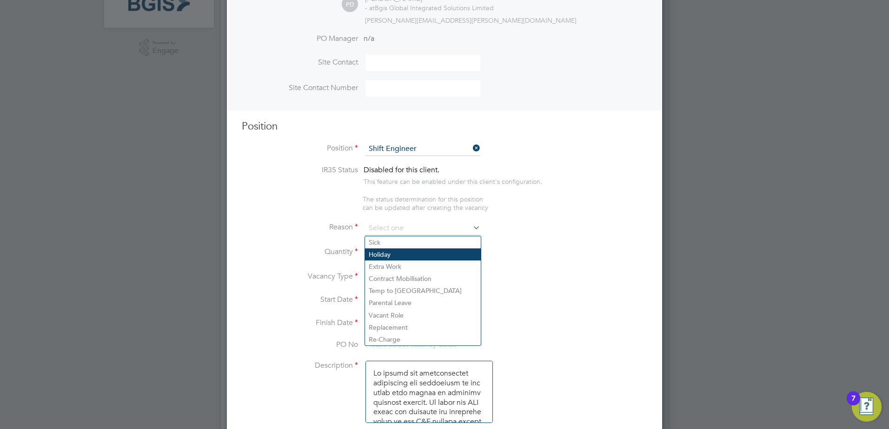
click at [378, 253] on li "Holiday" at bounding box center [423, 255] width 116 height 12
type input "Holiday"
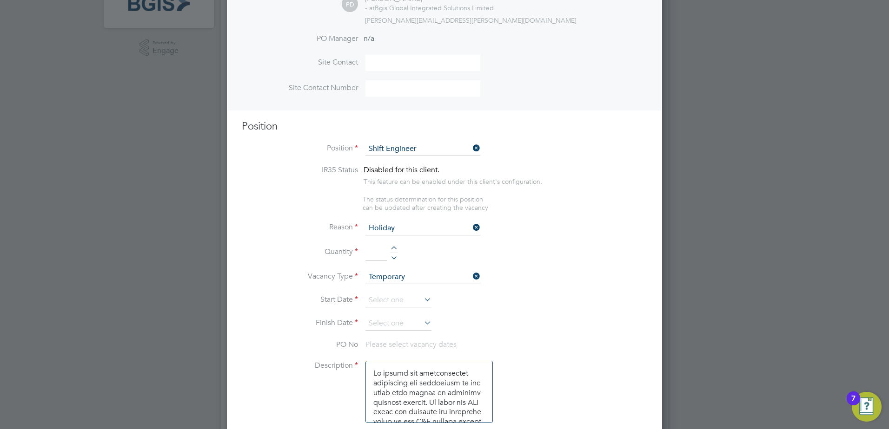
drag, startPoint x: 367, startPoint y: 253, endPoint x: 382, endPoint y: 257, distance: 15.0
click at [367, 253] on input at bounding box center [375, 253] width 21 height 17
type input "1"
click at [422, 296] on icon at bounding box center [422, 299] width 0 height 13
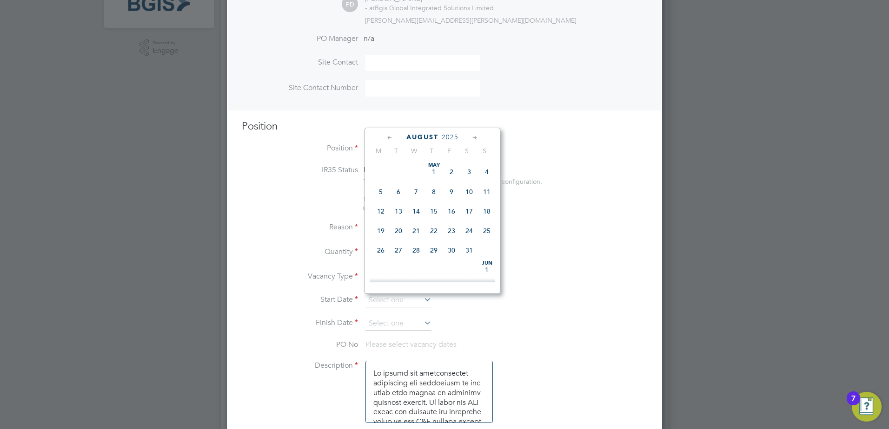
scroll to position [362, 0]
click at [470, 209] on span "30" at bounding box center [469, 202] width 18 height 18
type input "30 Aug 2025"
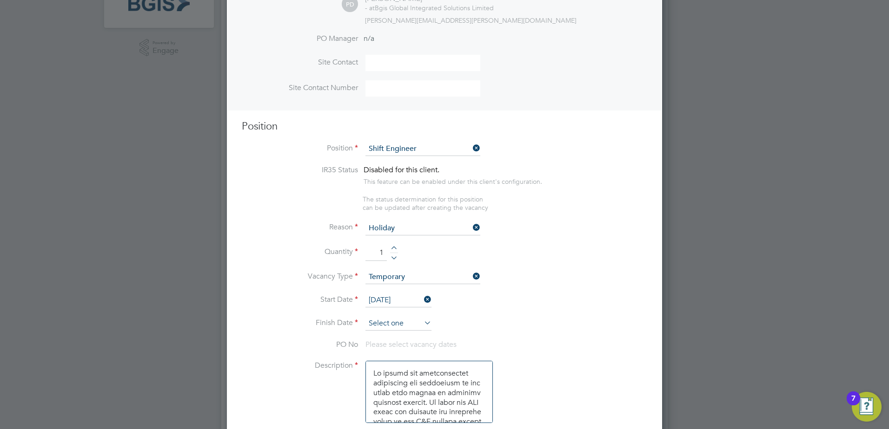
click at [396, 320] on input at bounding box center [398, 324] width 66 height 14
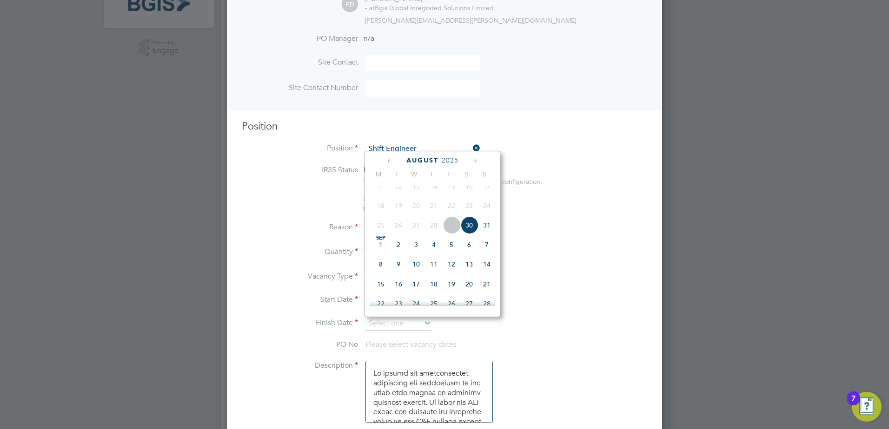
click at [447, 252] on span "5" at bounding box center [451, 245] width 18 height 18
type input "05 Sep 2025"
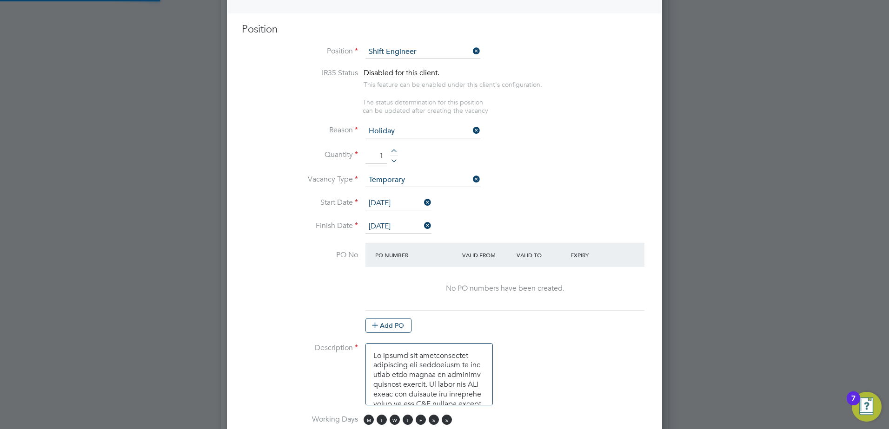
scroll to position [511, 0]
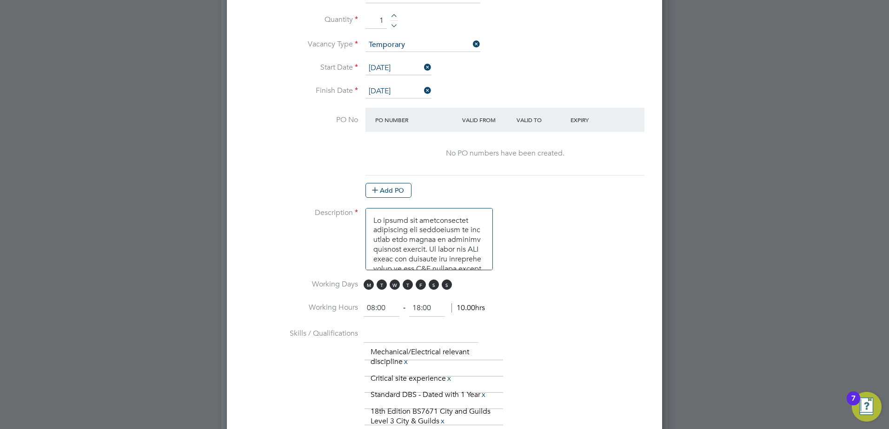
drag, startPoint x: 387, startPoint y: 311, endPoint x: 292, endPoint y: 304, distance: 95.1
click at [292, 304] on li "Working Hours 08:00 ‐ 18:00 10.00hrs" at bounding box center [444, 313] width 405 height 26
type input "18:00"
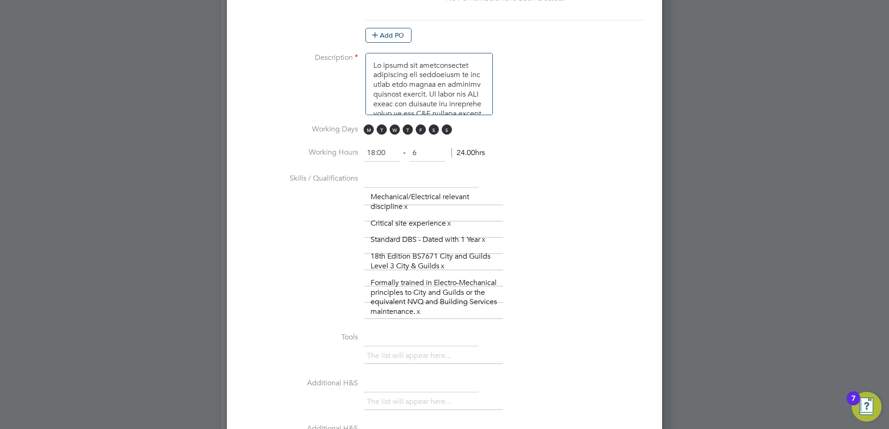
scroll to position [669, 0]
type input "06:00"
click at [538, 182] on li "Skills / Qualifications The list will appear here... Mechanical/Electrical rele…" at bounding box center [444, 248] width 405 height 159
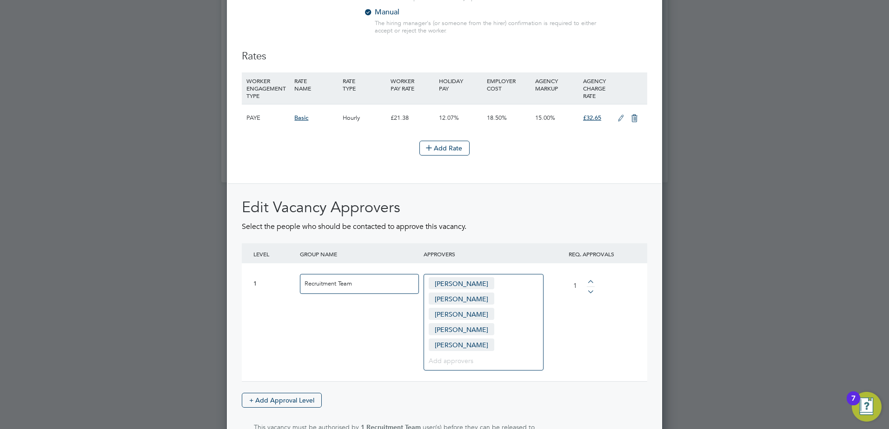
scroll to position [1082, 0]
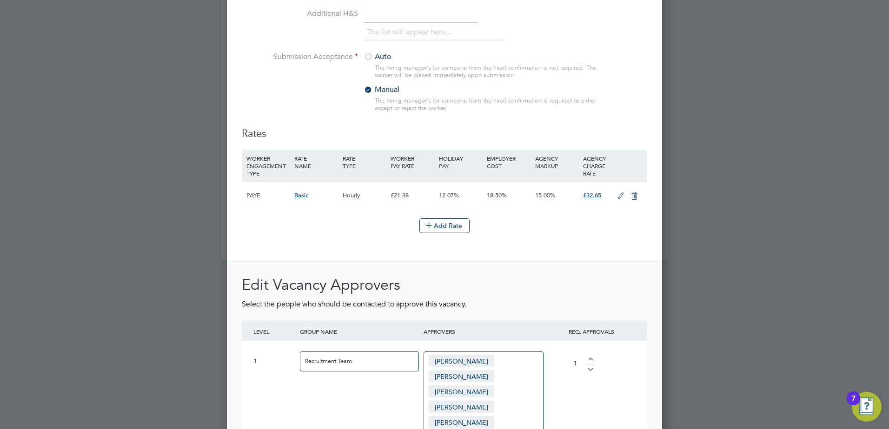
click at [376, 59] on label "Auto" at bounding box center [421, 57] width 116 height 10
click at [626, 193] on icon at bounding box center [621, 195] width 12 height 7
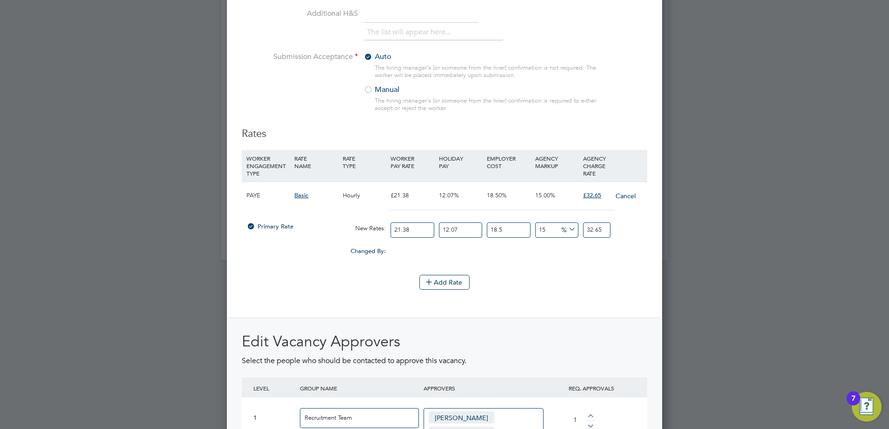
scroll to position [1673, 435]
drag, startPoint x: 413, startPoint y: 230, endPoint x: 328, endPoint y: 223, distance: 84.8
click at [329, 223] on div "Primary Rate New Rates: 21.38 12.07 n/a 18.5 n/a 15 0 % 32.65" at bounding box center [444, 230] width 405 height 25
type input "2"
type input "3.05446785"
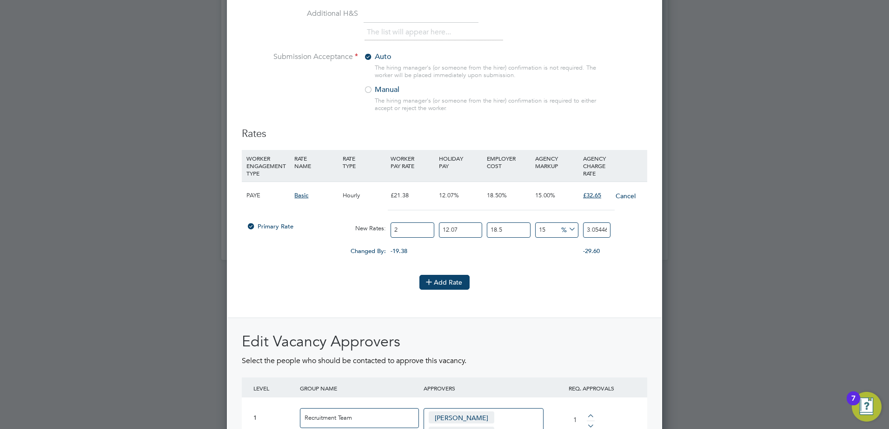
type input "21"
type input "32.071912425"
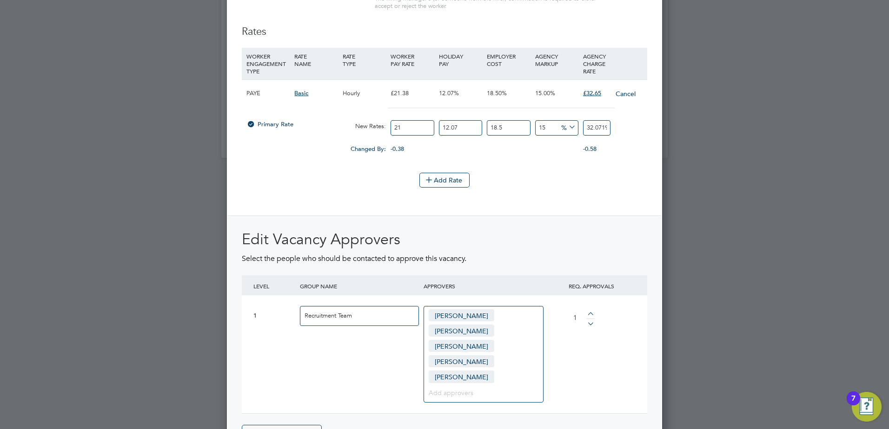
scroll to position [1278, 0]
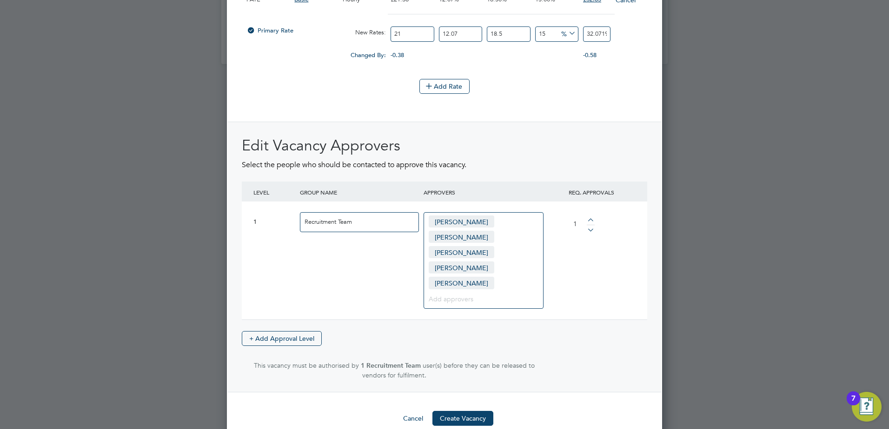
type input "21"
click at [466, 411] on button "Create Vacancy" at bounding box center [462, 418] width 61 height 15
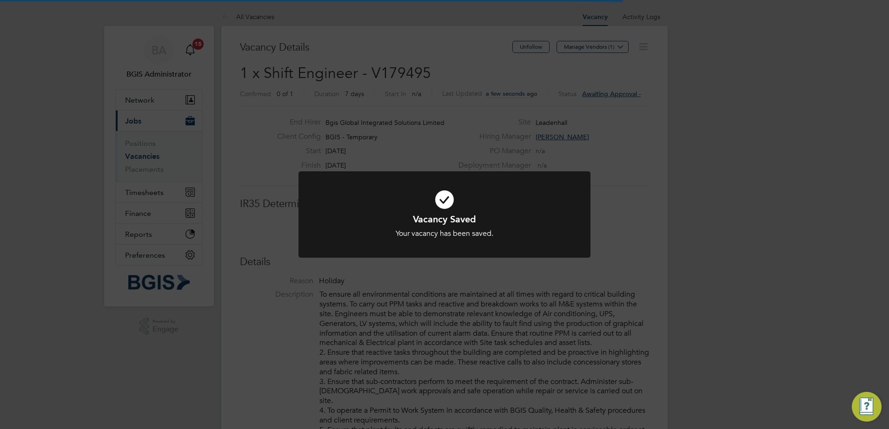
scroll to position [15, 184]
click at [613, 114] on div "Vacancy Saved Your vacancy has been saved. Cancel Okay" at bounding box center [444, 214] width 889 height 429
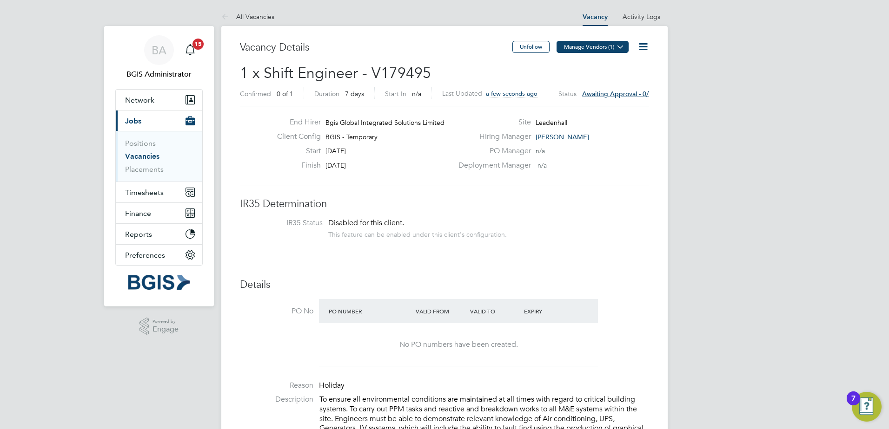
click at [598, 47] on button "Manage Vendors (1)" at bounding box center [592, 47] width 72 height 12
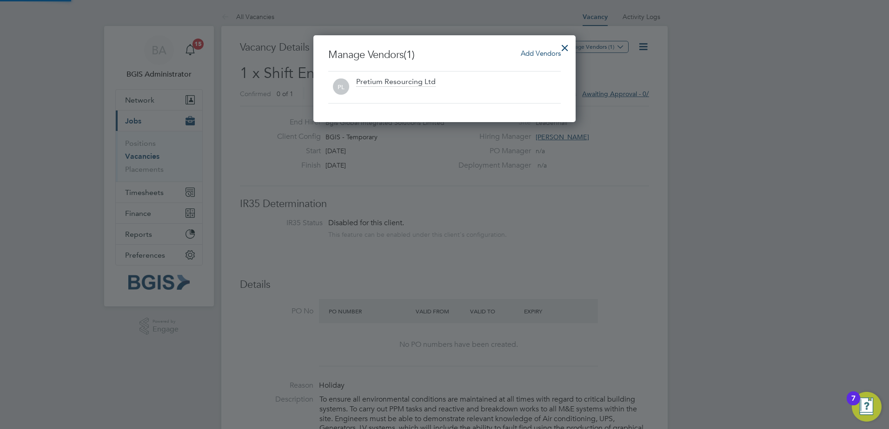
click at [528, 54] on span "Add Vendors" at bounding box center [541, 53] width 40 height 9
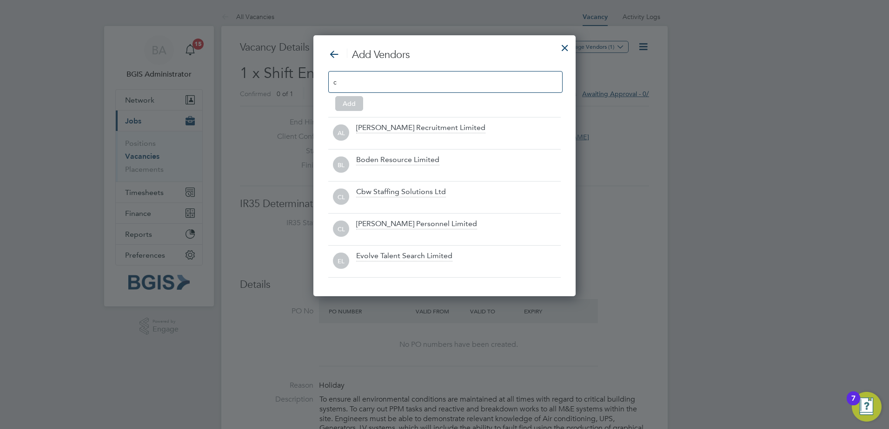
click at [427, 85] on input "c" at bounding box center [437, 82] width 209 height 12
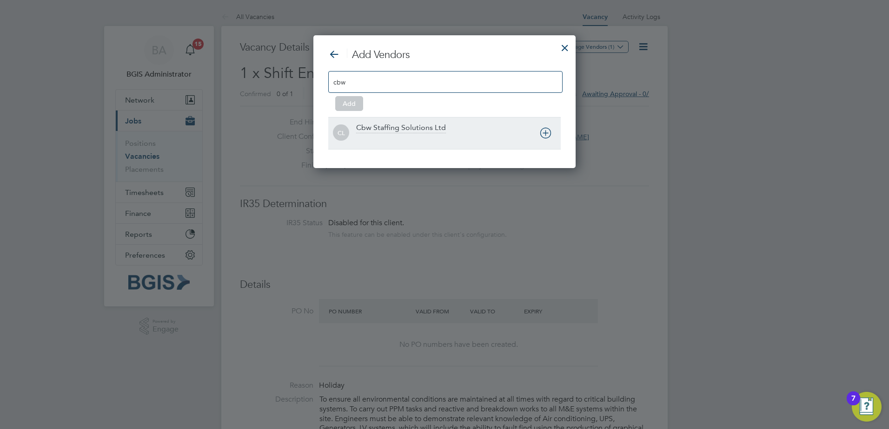
type input "cbw"
click at [387, 131] on div "Cbw Staffing Solutions Ltd" at bounding box center [401, 128] width 90 height 10
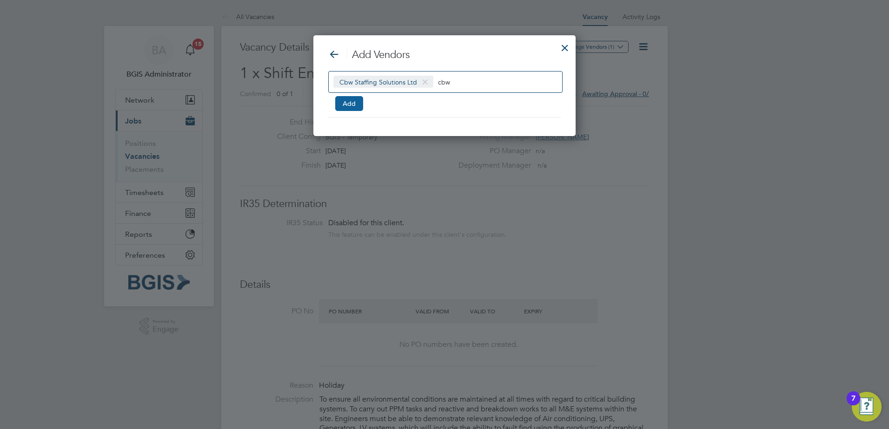
click at [350, 101] on button "Add" at bounding box center [349, 103] width 28 height 15
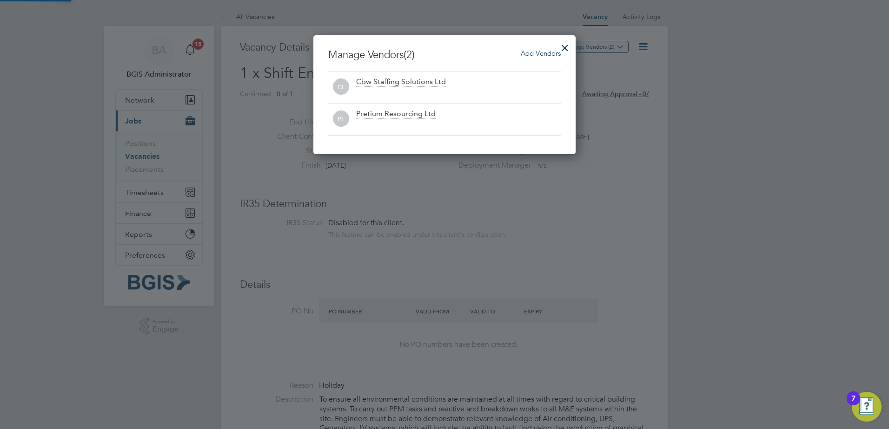
drag, startPoint x: 560, startPoint y: 44, endPoint x: 593, endPoint y: 49, distance: 33.4
click at [560, 45] on div at bounding box center [564, 45] width 17 height 17
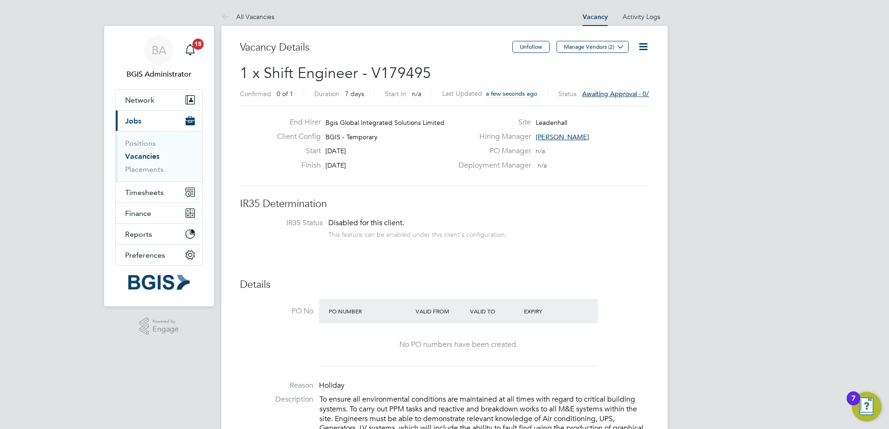
click at [142, 158] on link "Vacancies" at bounding box center [142, 156] width 34 height 9
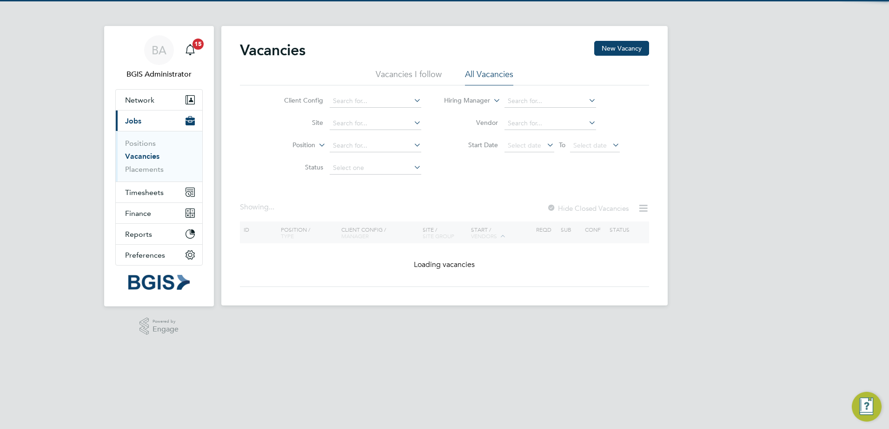
drag, startPoint x: 375, startPoint y: 132, endPoint x: 367, endPoint y: 126, distance: 10.1
click at [375, 132] on li "Site" at bounding box center [345, 123] width 175 height 22
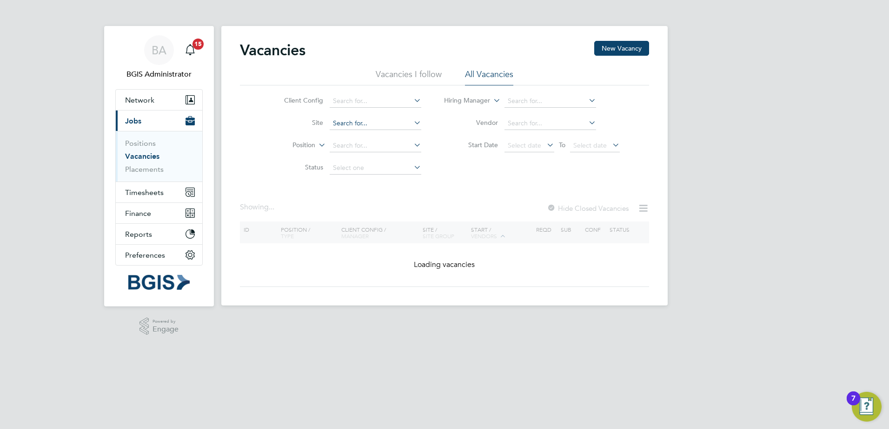
click at [366, 125] on input at bounding box center [376, 123] width 92 height 13
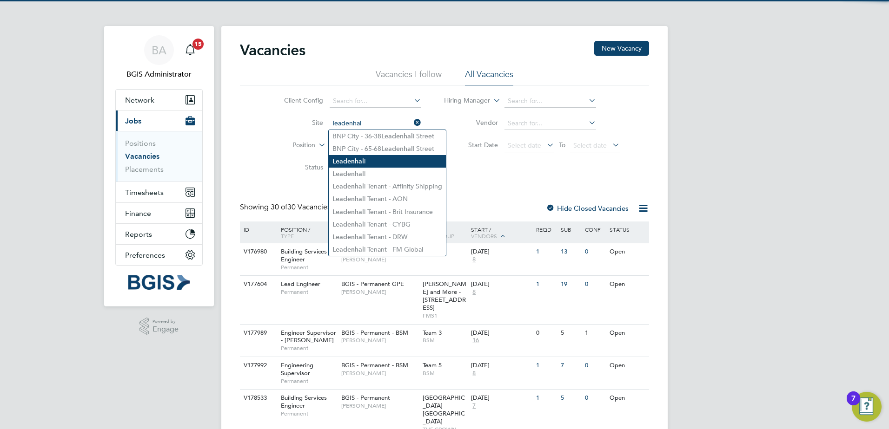
click at [366, 166] on li "Leadenhal l" at bounding box center [387, 161] width 117 height 13
type input "Leadenhall"
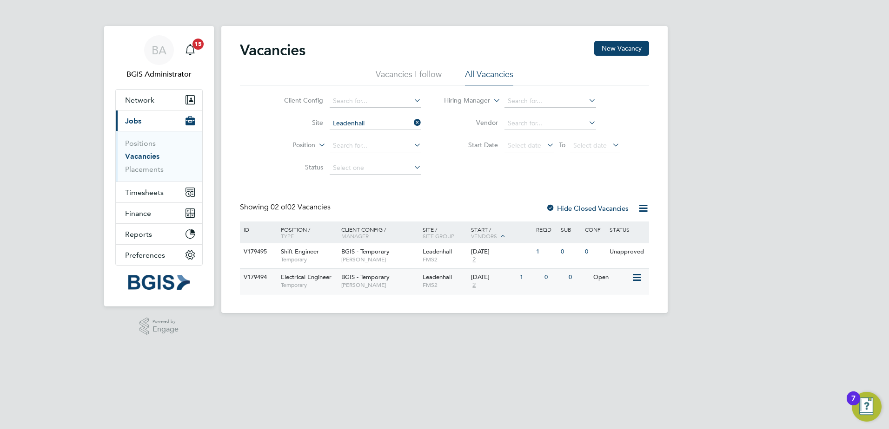
click at [389, 284] on span "Bobby Prior" at bounding box center [379, 285] width 77 height 7
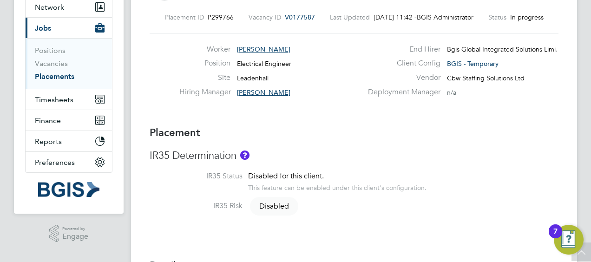
scroll to position [41, 0]
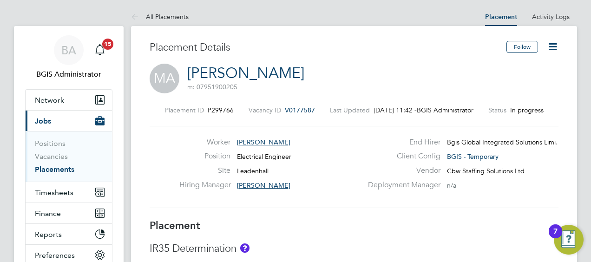
click at [294, 108] on span "V0177587" at bounding box center [300, 110] width 30 height 8
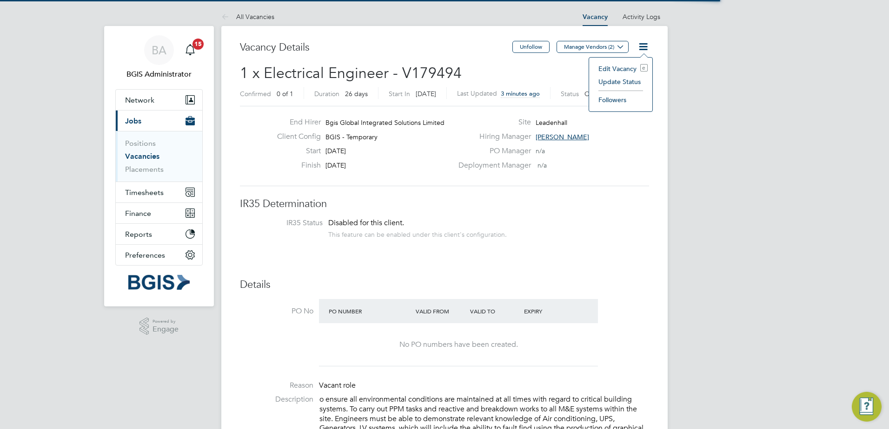
scroll to position [27, 65]
click at [618, 66] on li "Edit Vacancy e" at bounding box center [621, 68] width 54 height 13
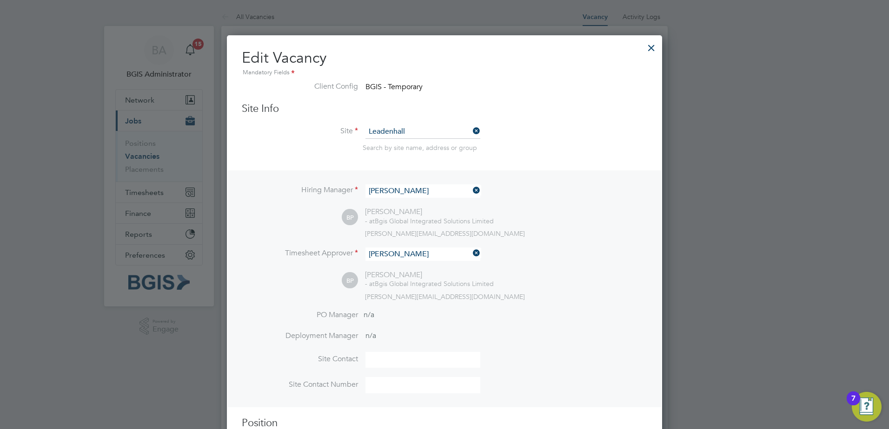
scroll to position [0, 0]
click at [398, 196] on input at bounding box center [422, 191] width 115 height 13
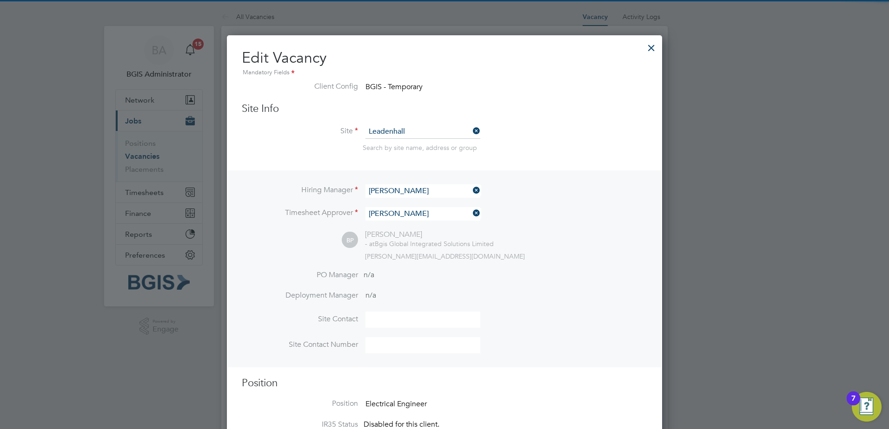
click at [397, 201] on li "Dan Wind" at bounding box center [426, 204] width 123 height 13
type input "Dan Wind"
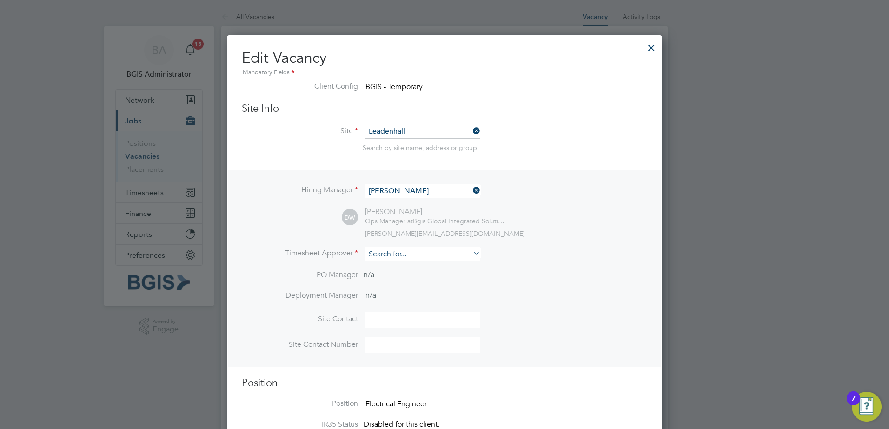
click at [411, 255] on input at bounding box center [422, 254] width 115 height 13
click at [436, 266] on li "Paig e Davidson" at bounding box center [423, 268] width 116 height 13
type input "Paige Davidson"
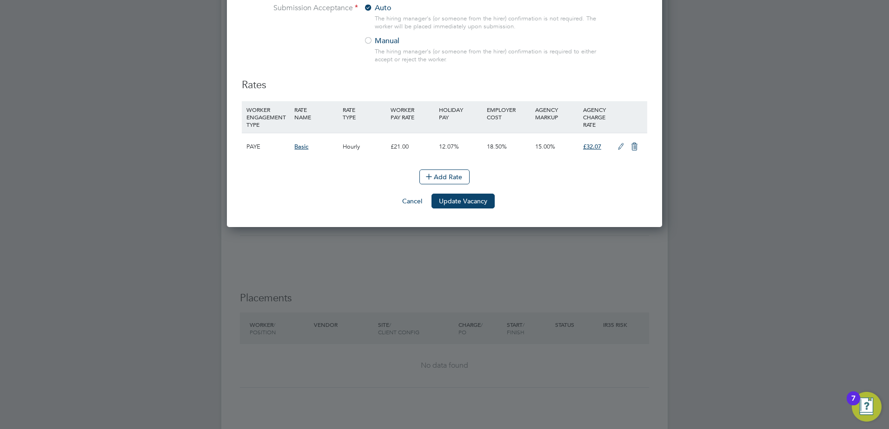
scroll to position [1162, 0]
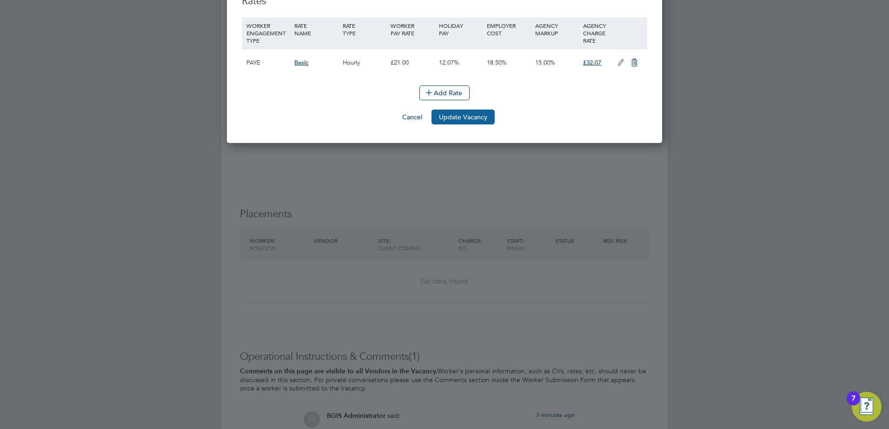
click at [486, 120] on button "Update Vacancy" at bounding box center [462, 117] width 63 height 15
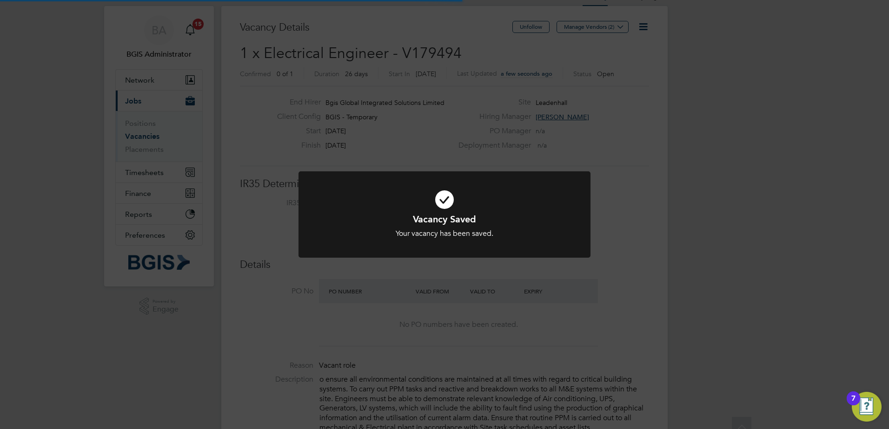
scroll to position [0, 0]
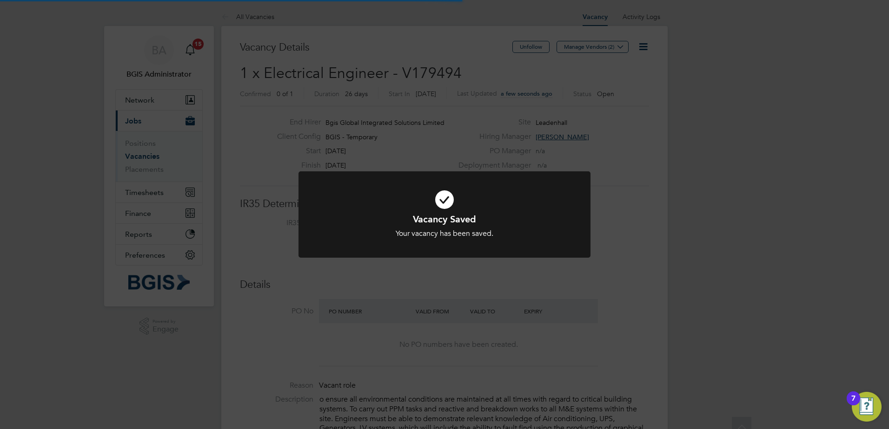
click at [245, 105] on div "Vacancy Saved Your vacancy has been saved. Cancel Okay" at bounding box center [444, 214] width 889 height 429
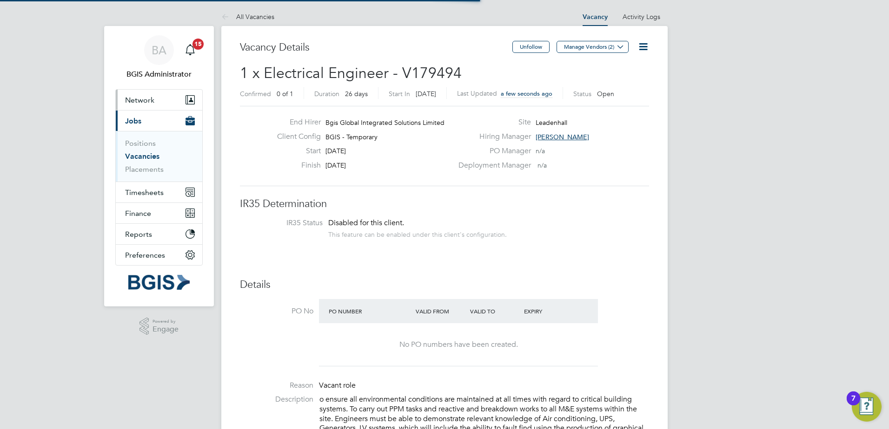
click at [172, 109] on button "Network" at bounding box center [159, 100] width 86 height 20
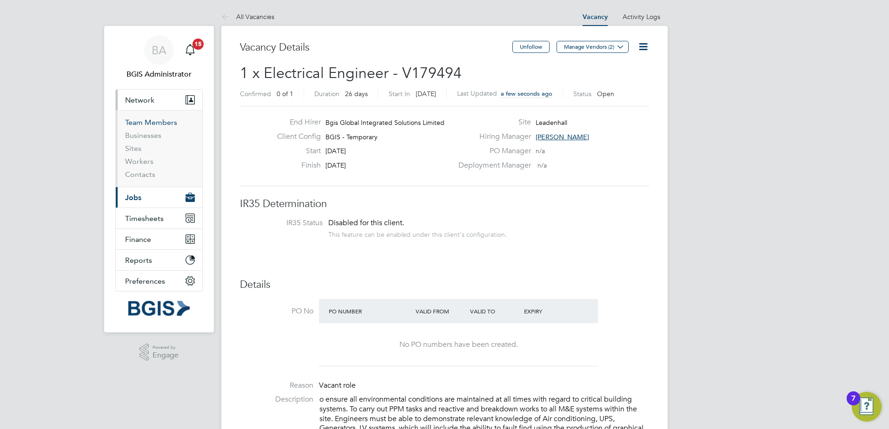
click at [150, 124] on link "Team Members" at bounding box center [151, 122] width 52 height 9
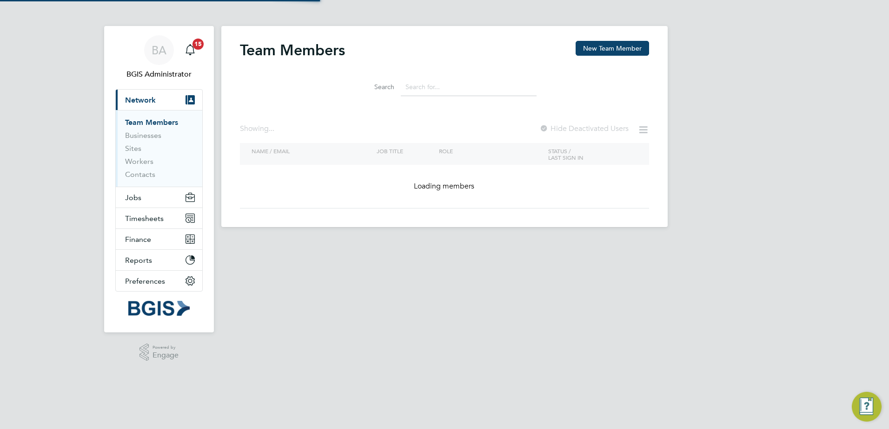
drag, startPoint x: 407, startPoint y: 81, endPoint x: 424, endPoint y: 84, distance: 17.0
click at [422, 84] on input at bounding box center [469, 87] width 136 height 18
click at [428, 86] on input at bounding box center [469, 87] width 136 height 18
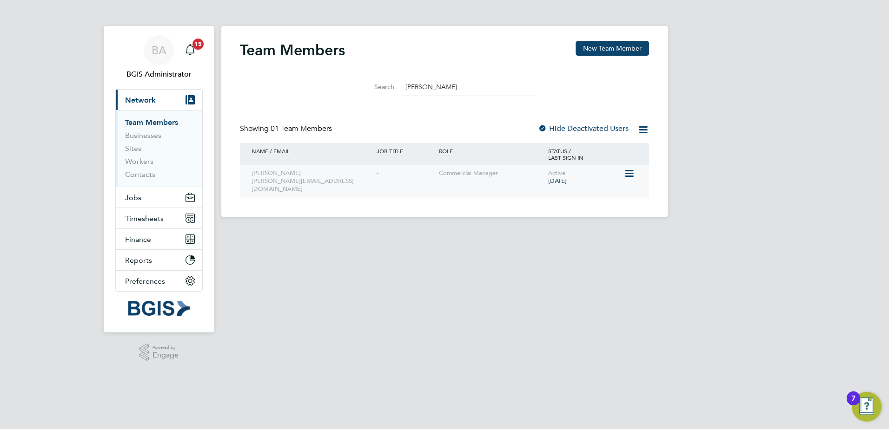
type input "bob"
click at [628, 170] on icon at bounding box center [628, 173] width 9 height 11
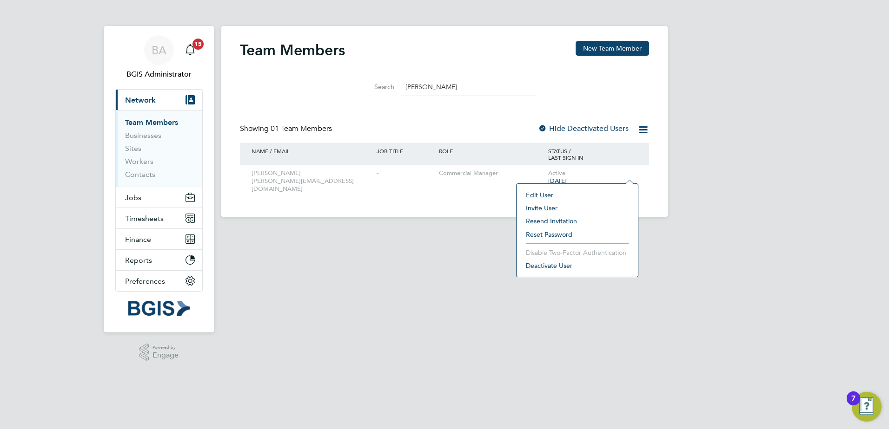
click at [535, 265] on li "Deactivate User" at bounding box center [577, 265] width 112 height 13
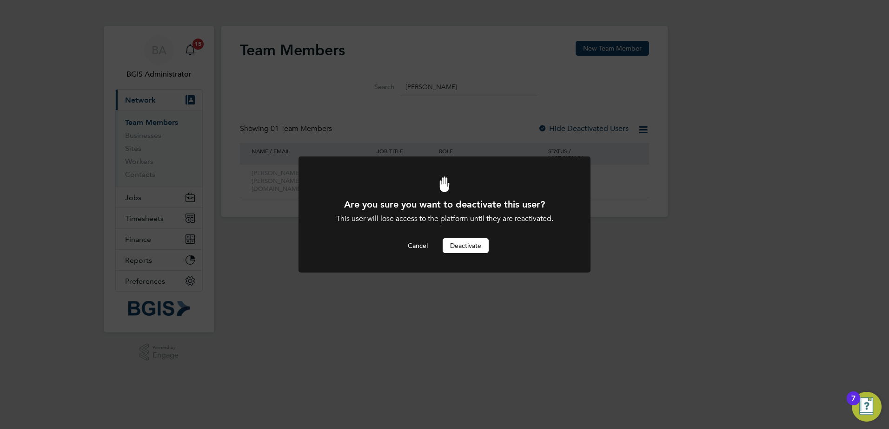
click at [473, 240] on button "Deactivate" at bounding box center [465, 245] width 46 height 15
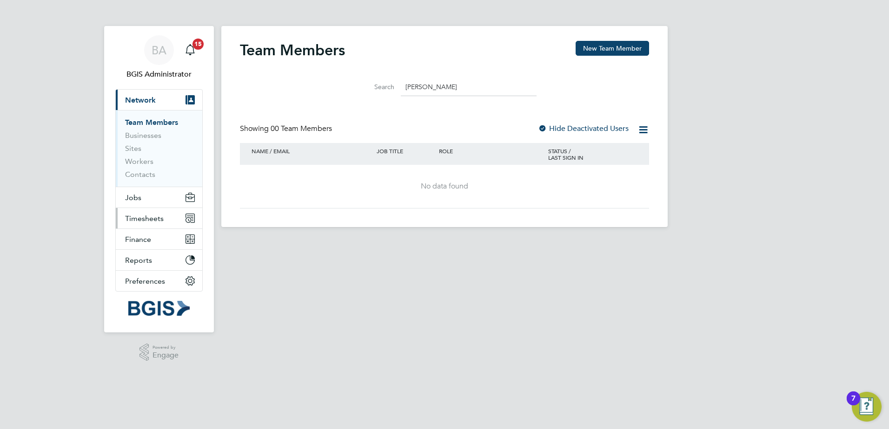
click at [143, 222] on span "Timesheets" at bounding box center [144, 218] width 39 height 9
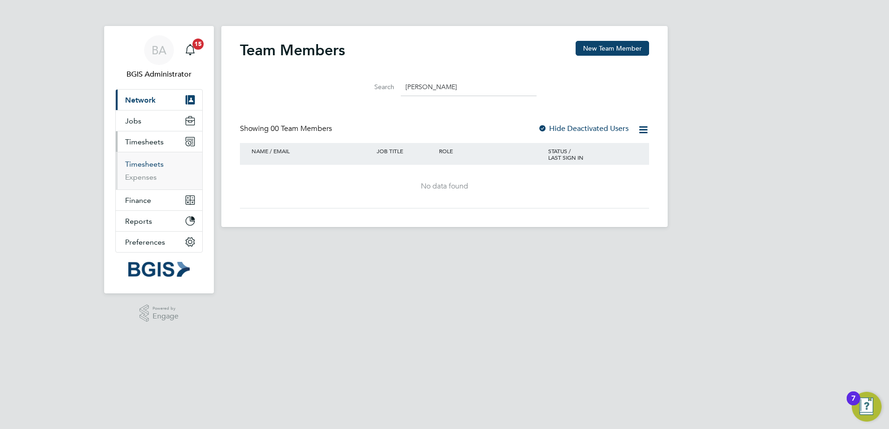
click at [138, 168] on link "Timesheets" at bounding box center [144, 164] width 39 height 9
click at [135, 162] on link "Timesheets" at bounding box center [144, 164] width 39 height 9
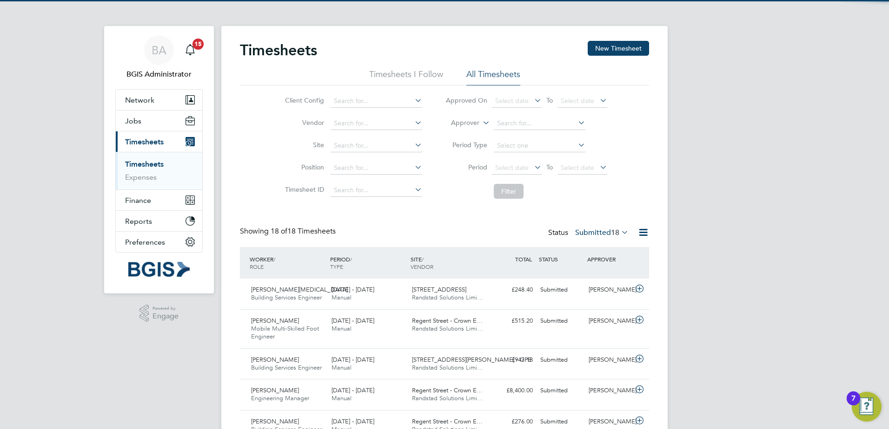
scroll to position [24, 81]
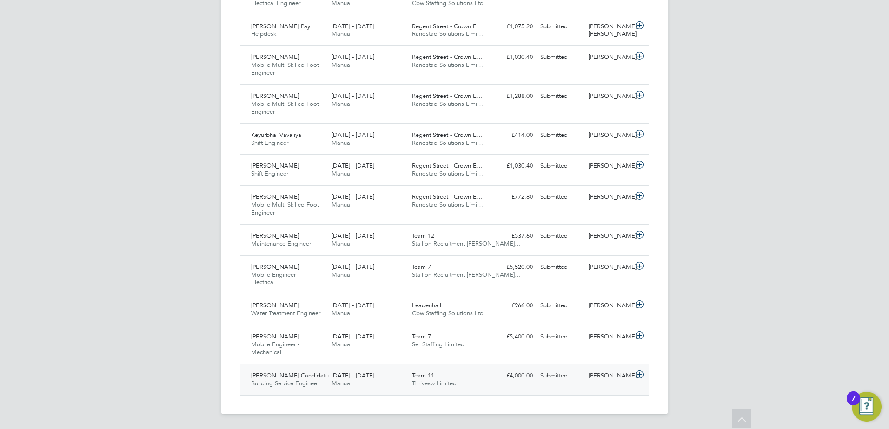
click at [418, 388] on div "Team 11 Thrivesw Limited" at bounding box center [448, 380] width 80 height 23
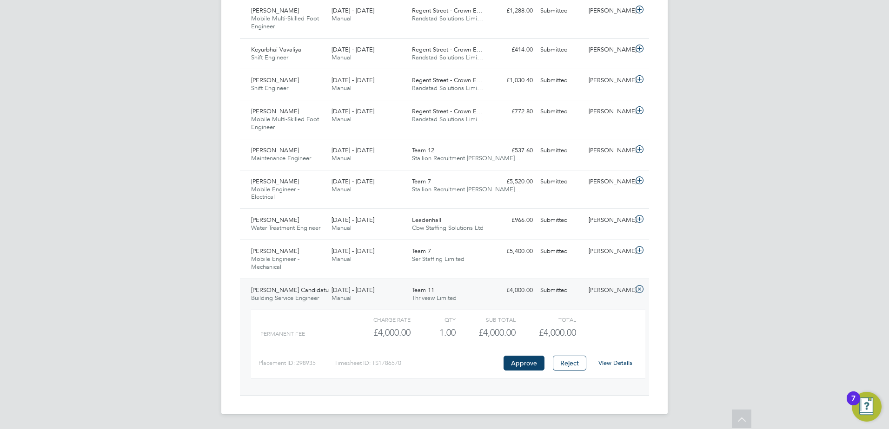
click at [617, 365] on link "View Details" at bounding box center [615, 363] width 34 height 8
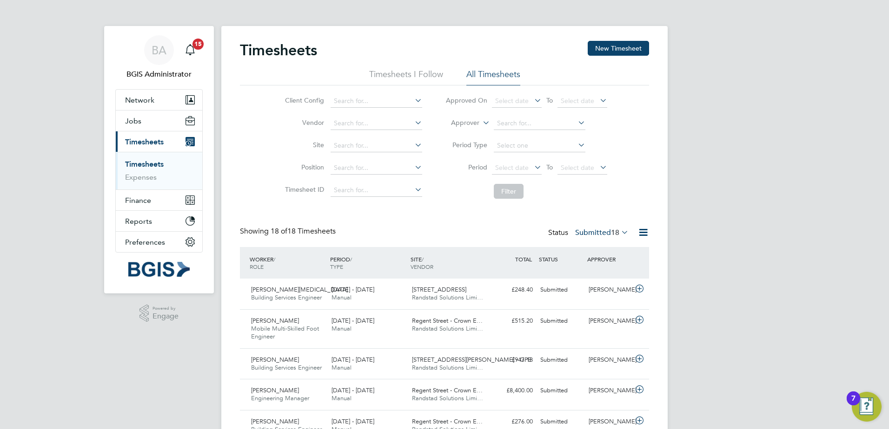
click at [170, 87] on app-nav-user-info "BA BGIS Administrator Notifications 15" at bounding box center [158, 57] width 87 height 63
click at [171, 97] on button "Network" at bounding box center [159, 100] width 86 height 20
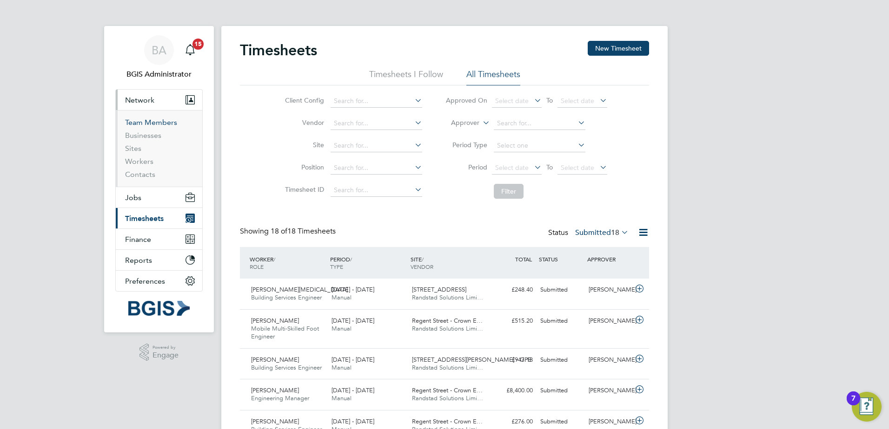
click at [154, 118] on link "Team Members" at bounding box center [151, 122] width 52 height 9
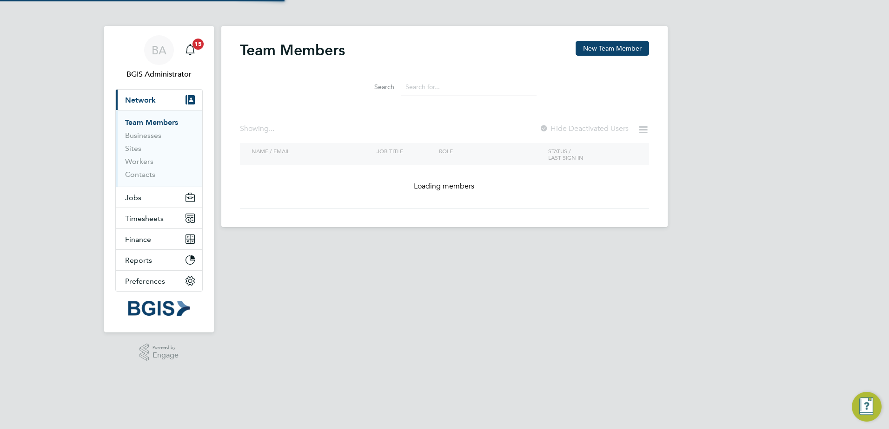
click at [452, 85] on input at bounding box center [469, 87] width 136 height 18
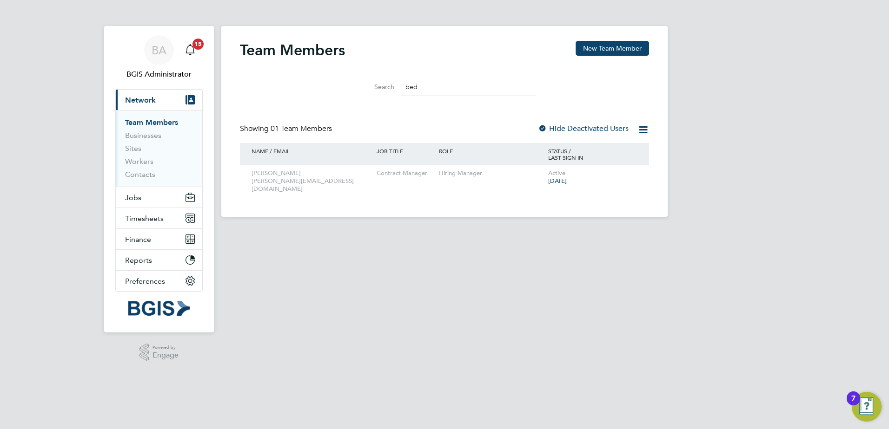
type input "bed"
click at [126, 190] on button "Jobs" at bounding box center [159, 197] width 86 height 20
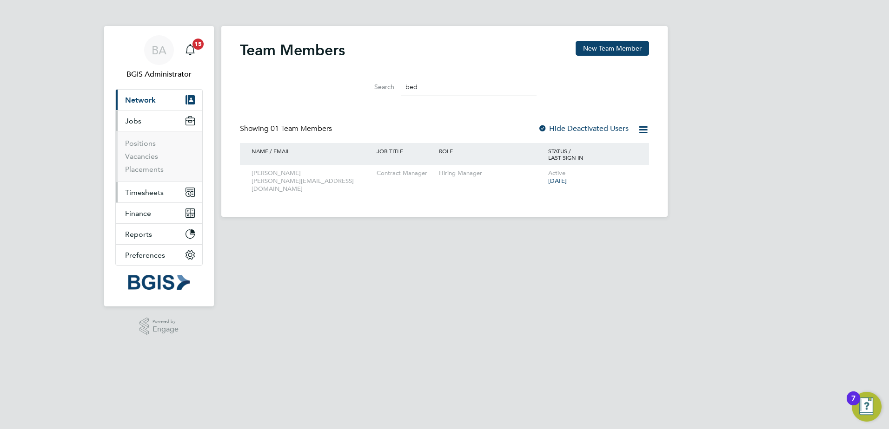
click at [134, 182] on button "Timesheets" at bounding box center [159, 192] width 86 height 20
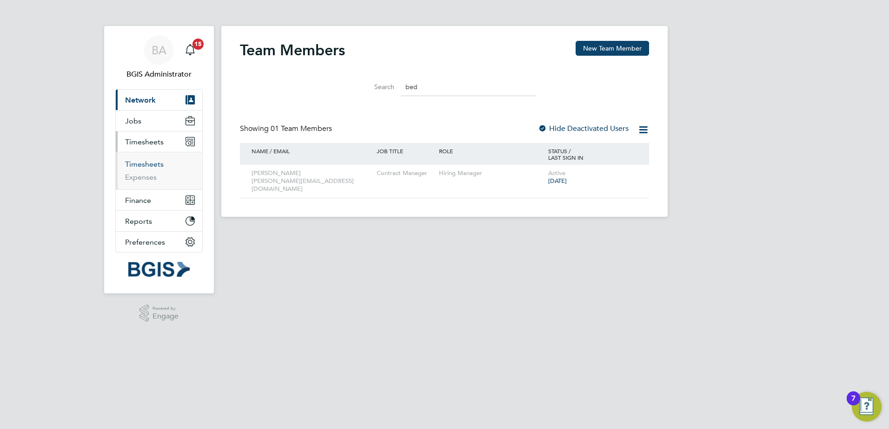
click at [142, 166] on link "Timesheets" at bounding box center [144, 164] width 39 height 9
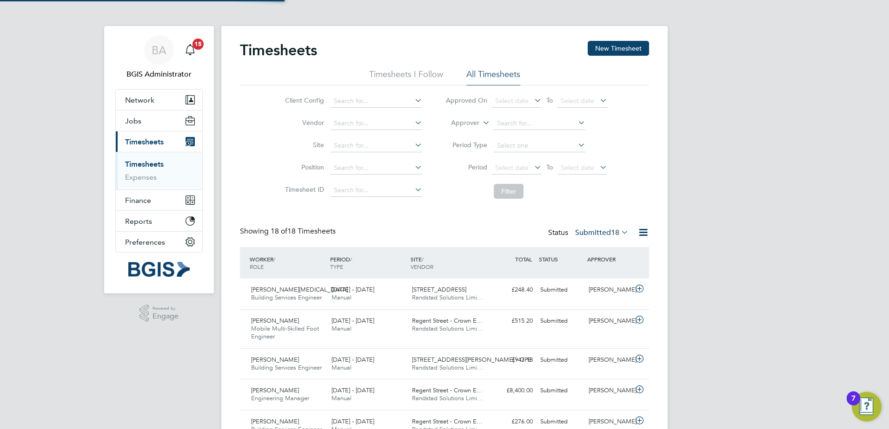
scroll to position [24, 81]
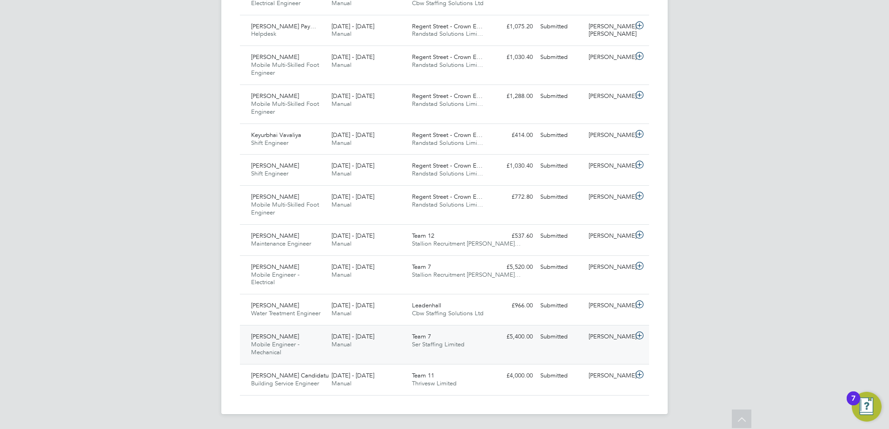
click at [422, 345] on span "Ser Staffing Limited" at bounding box center [438, 345] width 53 height 8
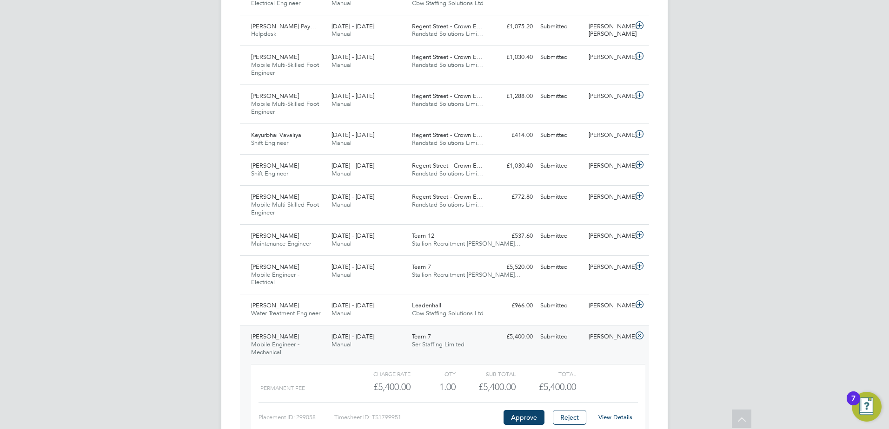
click at [612, 416] on link "View Details" at bounding box center [615, 418] width 34 height 8
click at [437, 305] on span "Leadenhall" at bounding box center [426, 306] width 29 height 8
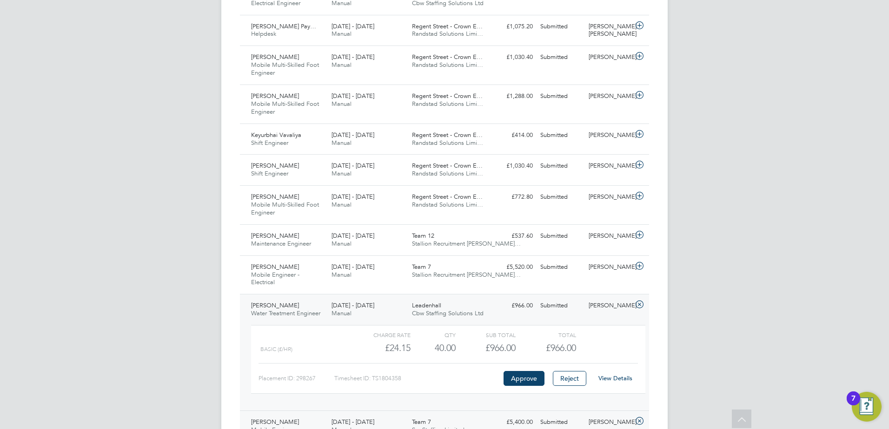
click at [618, 376] on link "View Details" at bounding box center [615, 379] width 34 height 8
click at [526, 283] on div "Stewart Walklate Mobile Engineer - Electrical 4 - 10 Aug 2025 4 - 10 Aug 2025 M…" at bounding box center [444, 275] width 409 height 39
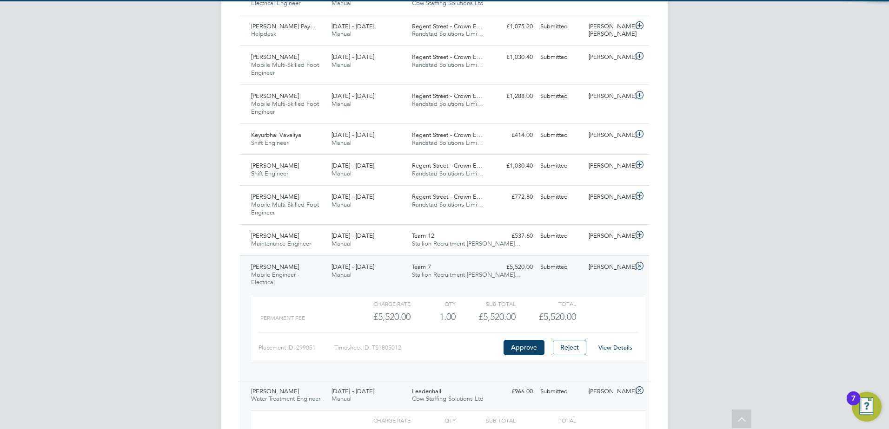
click at [620, 350] on link "View Details" at bounding box center [615, 348] width 34 height 8
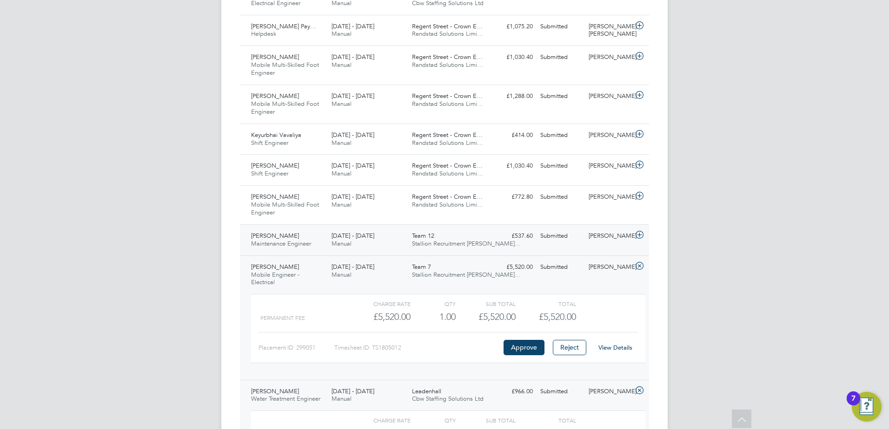
click at [451, 248] on div "Team 12 Stallion Recruitment Lim…" at bounding box center [448, 240] width 80 height 23
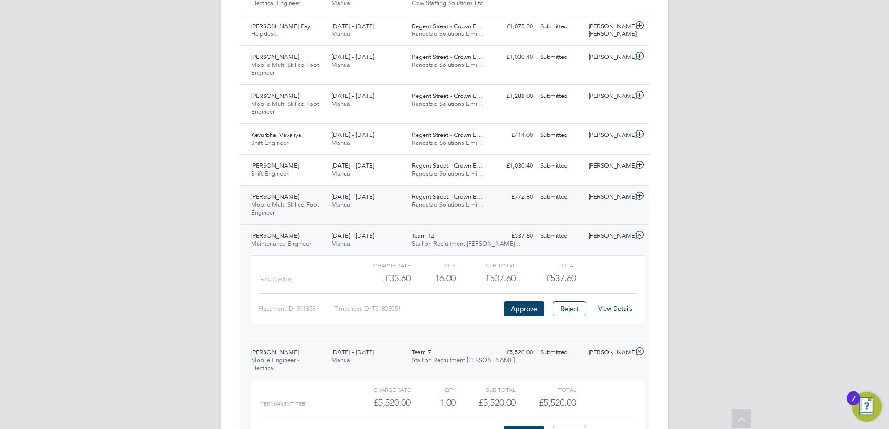
click at [526, 203] on div "£772.80 Submitted" at bounding box center [512, 197] width 48 height 15
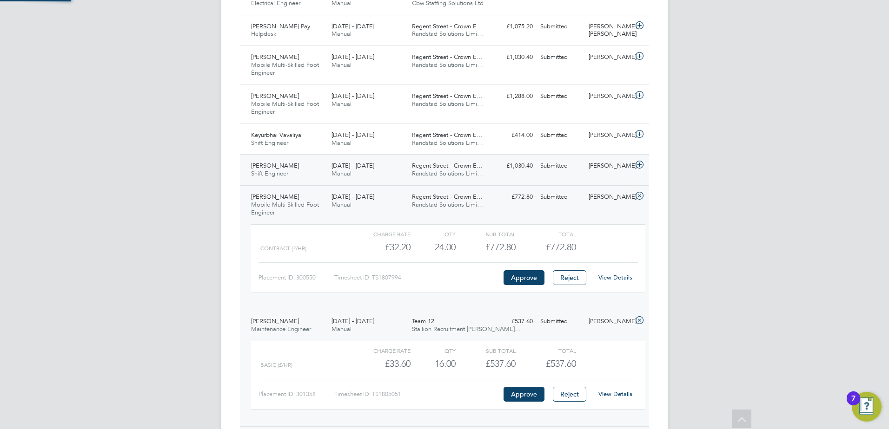
click at [512, 173] on div "£1,030.40 Submitted" at bounding box center [512, 165] width 48 height 15
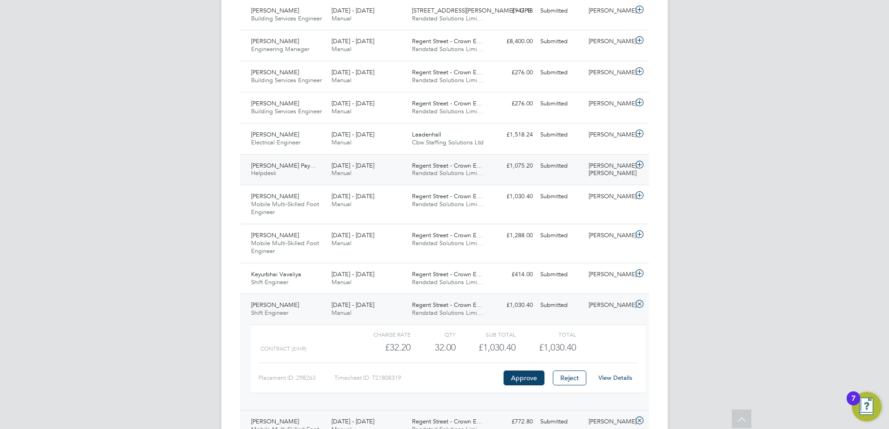
click at [534, 170] on div "£1,075.20 Submitted" at bounding box center [512, 165] width 48 height 15
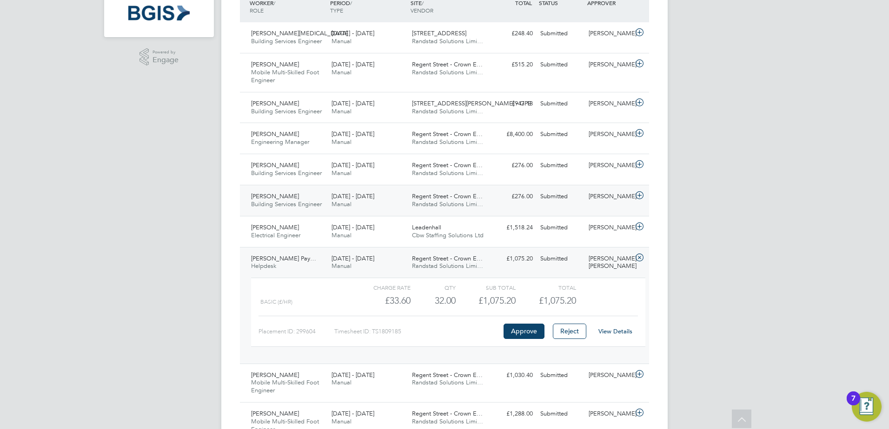
click at [537, 204] on div "Abhilash Nagaraju Building Services Engineer 16 - 22 Aug 2025 16 - 22 Aug 2025 …" at bounding box center [444, 200] width 409 height 31
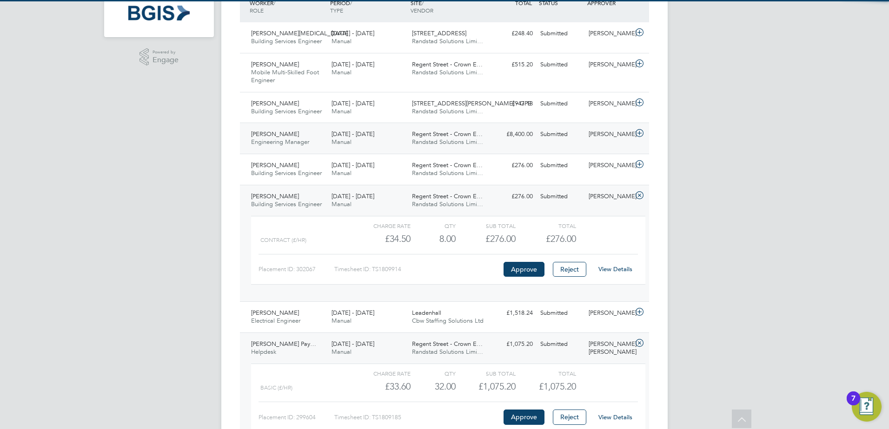
click at [533, 146] on div "Adam Janes Engineering Manager 28 Jul - 3 Aug 2025 28 Jul - 3 Aug 2025 Manual R…" at bounding box center [444, 138] width 409 height 31
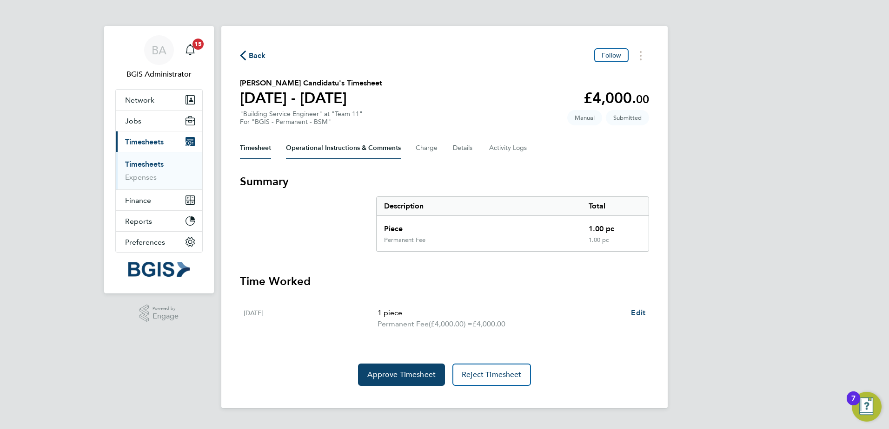
click at [317, 145] on Comments-tab "Operational Instructions & Comments" at bounding box center [343, 148] width 115 height 22
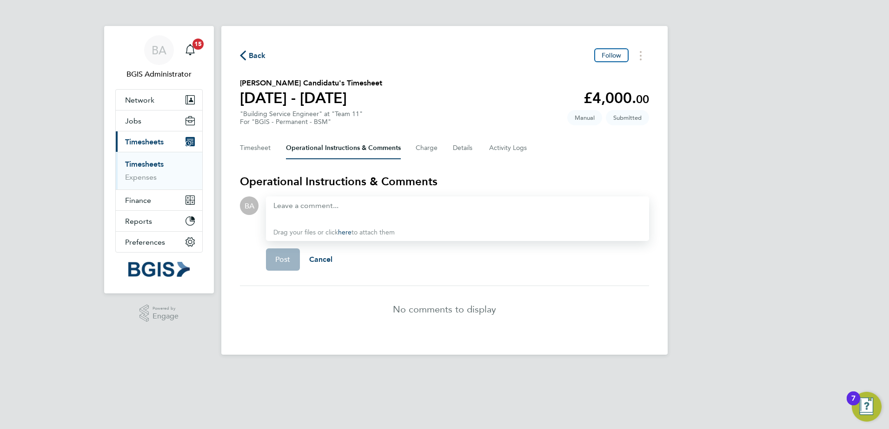
click at [402, 215] on div "Drag your files or click here to attach them" at bounding box center [457, 219] width 383 height 45
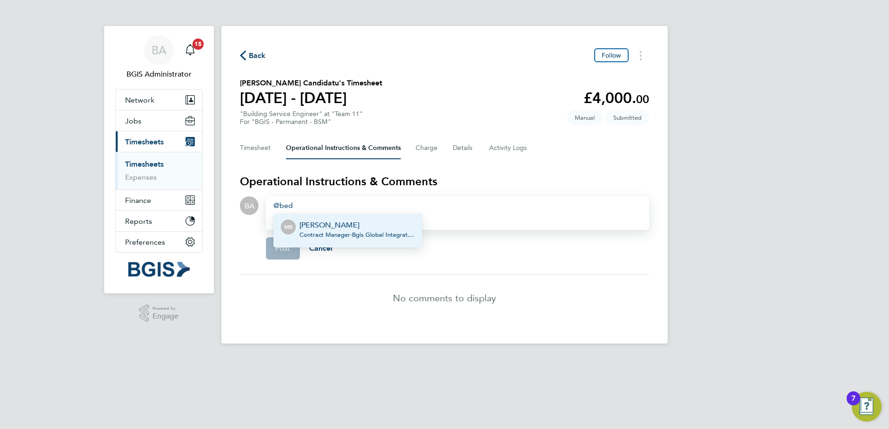
click at [337, 235] on span "Contract Manager - Bgis Global Integrated Solutions Limited" at bounding box center [356, 234] width 115 height 7
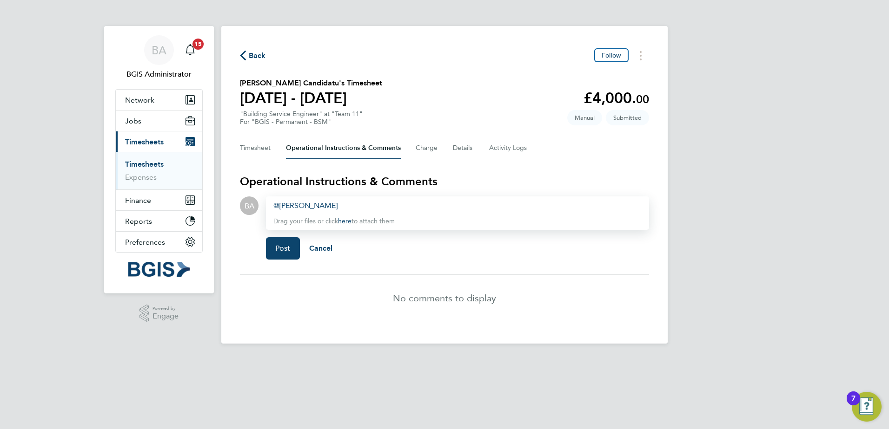
click at [430, 212] on div "[PERSON_NAME] ​ Drag your files or click here to attach them" at bounding box center [457, 213] width 383 height 33
click at [426, 208] on div "[PERSON_NAME] ​" at bounding box center [457, 205] width 368 height 11
drag, startPoint x: 288, startPoint y: 249, endPoint x: 544, endPoint y: 94, distance: 299.1
click at [289, 249] on span "Post" at bounding box center [282, 248] width 15 height 9
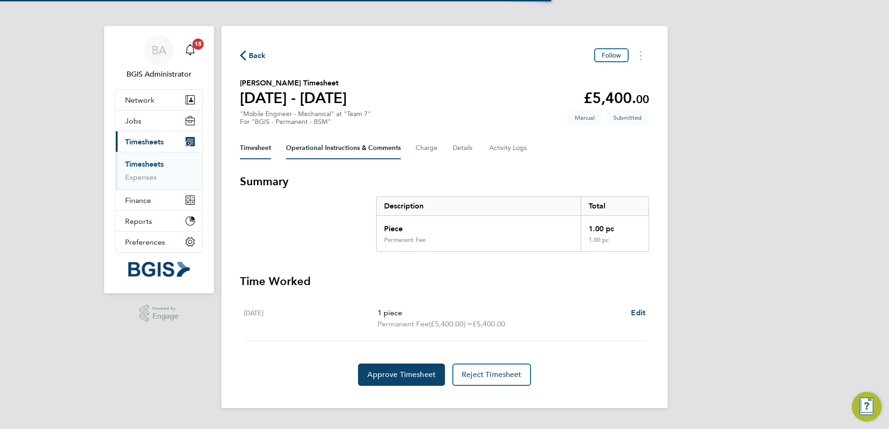
click at [305, 145] on Comments-tab "Operational Instructions & Comments" at bounding box center [343, 148] width 115 height 22
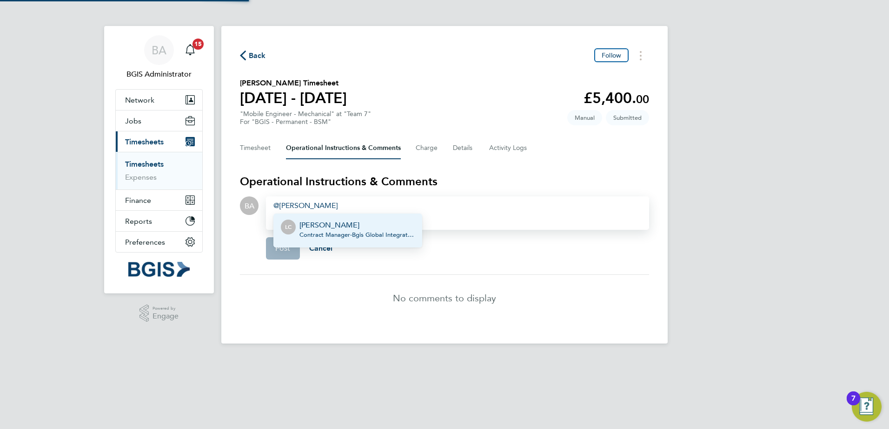
click at [343, 234] on span "Contract Manager - Bgis Global Integrated Solutions Limited" at bounding box center [356, 234] width 115 height 7
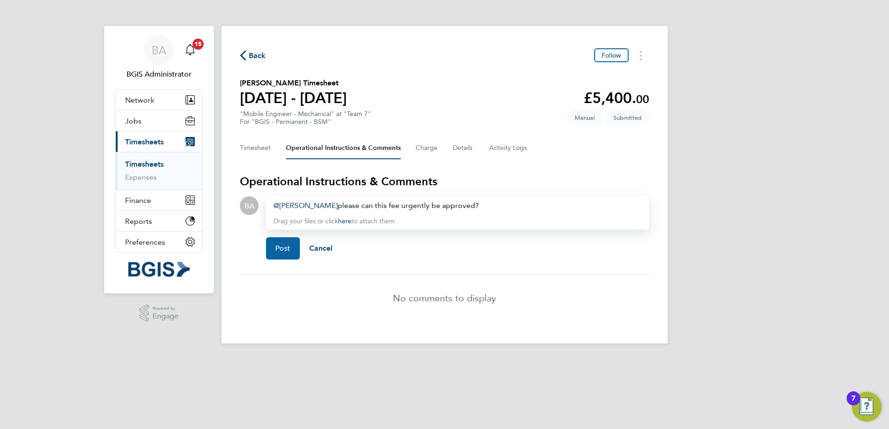
click at [271, 240] on button "Post" at bounding box center [283, 248] width 34 height 22
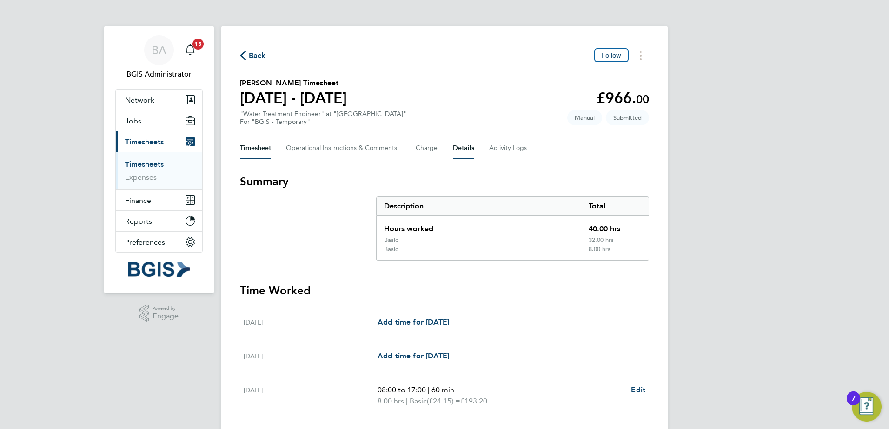
click at [473, 154] on button "Details" at bounding box center [463, 148] width 21 height 22
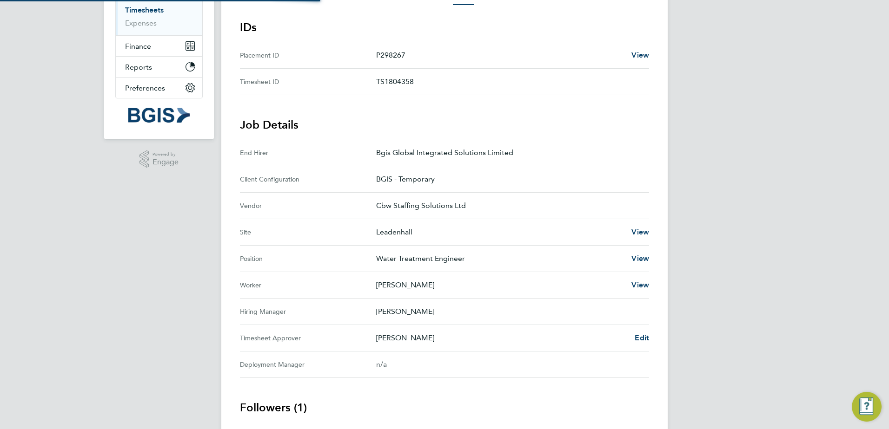
scroll to position [230, 0]
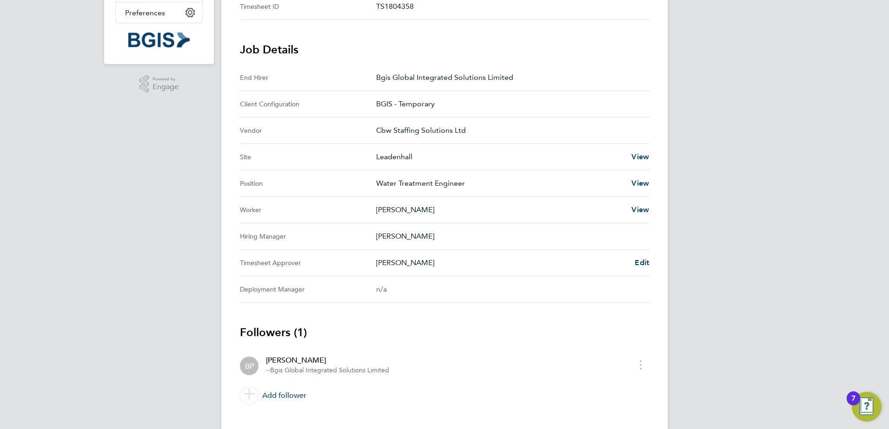
click at [633, 263] on div "[PERSON_NAME] Edit" at bounding box center [512, 262] width 273 height 11
click at [643, 260] on span "Edit" at bounding box center [641, 262] width 14 height 9
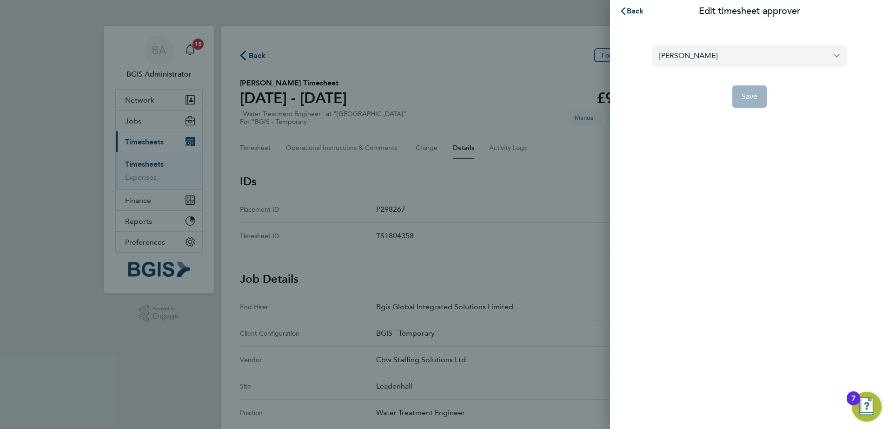
click at [781, 58] on input "Bobby Prior" at bounding box center [749, 56] width 195 height 22
drag, startPoint x: 736, startPoint y: 78, endPoint x: 746, endPoint y: 109, distance: 33.2
click at [736, 78] on li "Paige Davidson" at bounding box center [753, 78] width 188 height 23
type input "Paige Davidson"
click at [750, 97] on span "Save" at bounding box center [749, 96] width 16 height 9
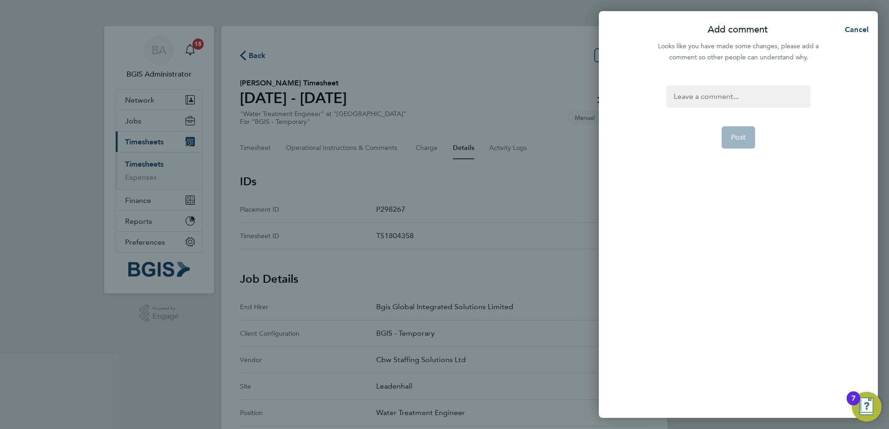
click at [733, 102] on div at bounding box center [738, 97] width 144 height 22
click at [742, 147] on button "Post" at bounding box center [738, 137] width 34 height 22
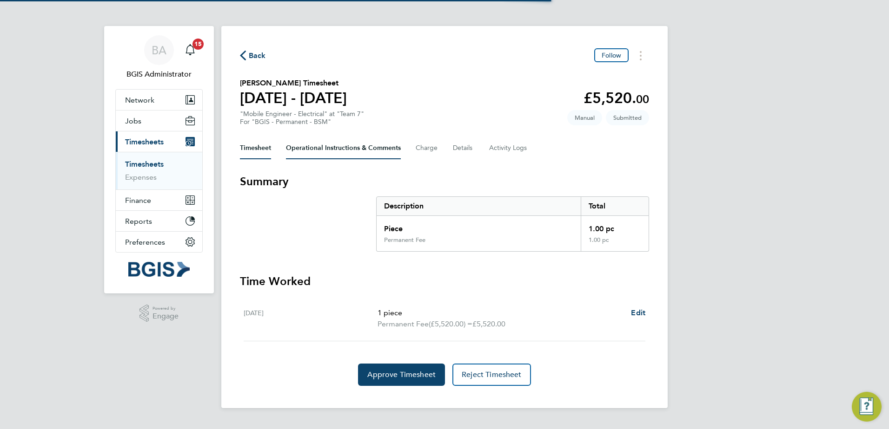
click at [315, 143] on Comments-tab "Operational Instructions & Comments" at bounding box center [343, 148] width 115 height 22
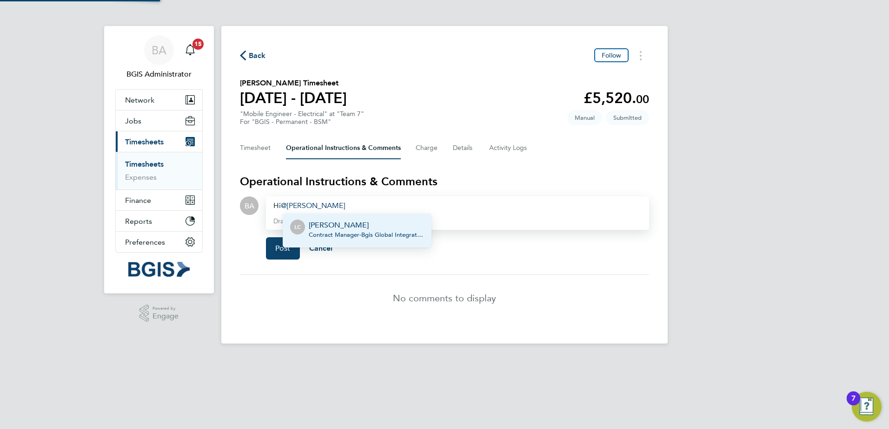
click at [358, 228] on p "[PERSON_NAME]" at bounding box center [366, 225] width 115 height 11
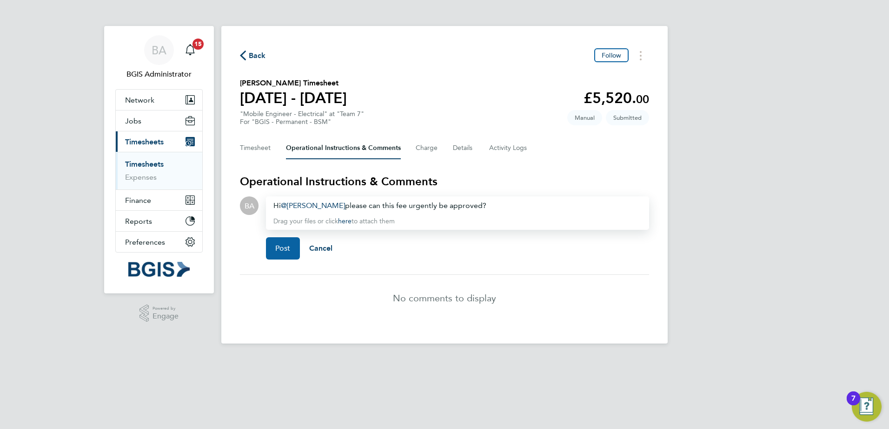
click at [273, 239] on button "Post" at bounding box center [283, 248] width 34 height 22
